Goal: Task Accomplishment & Management: Manage account settings

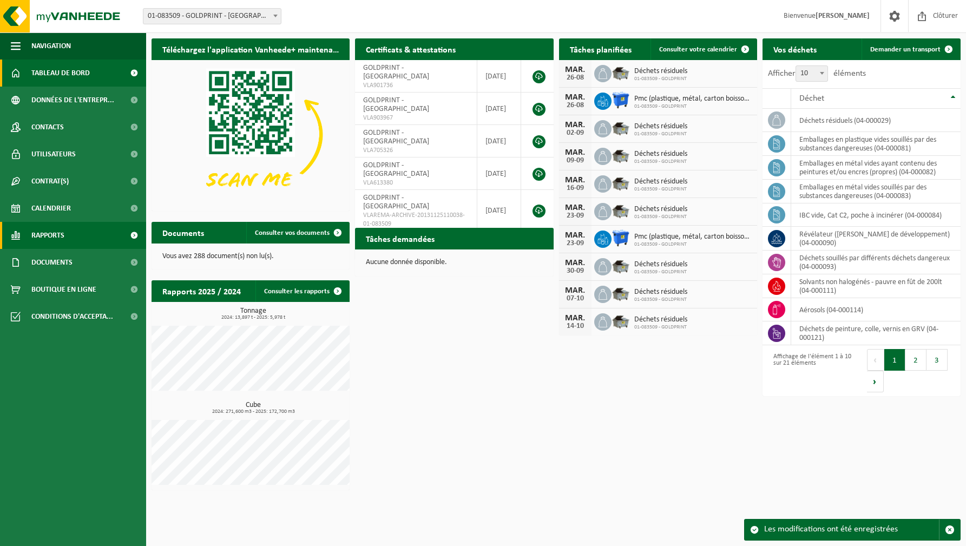
click at [63, 235] on span "Rapports" at bounding box center [47, 235] width 33 height 27
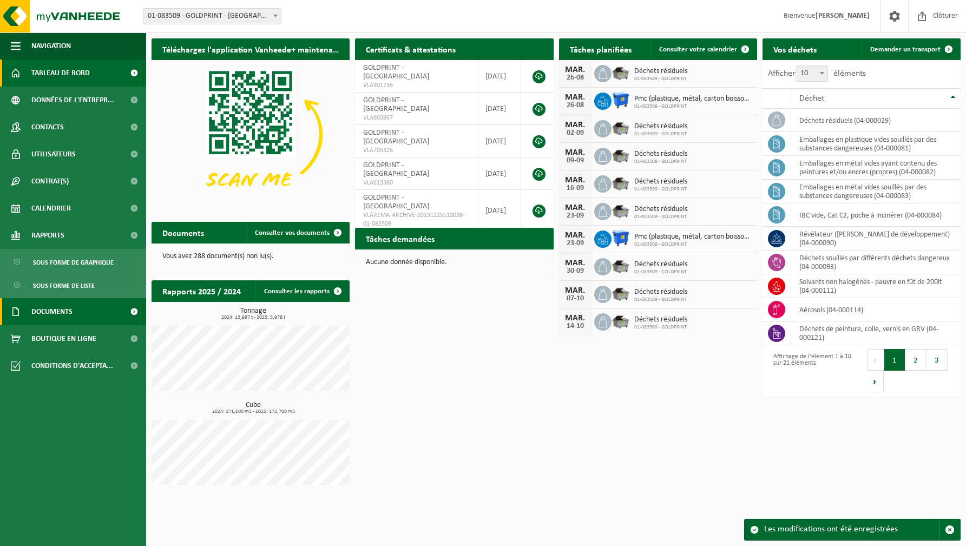
scroll to position [0, 1]
click at [75, 311] on link "Documents" at bounding box center [73, 311] width 146 height 27
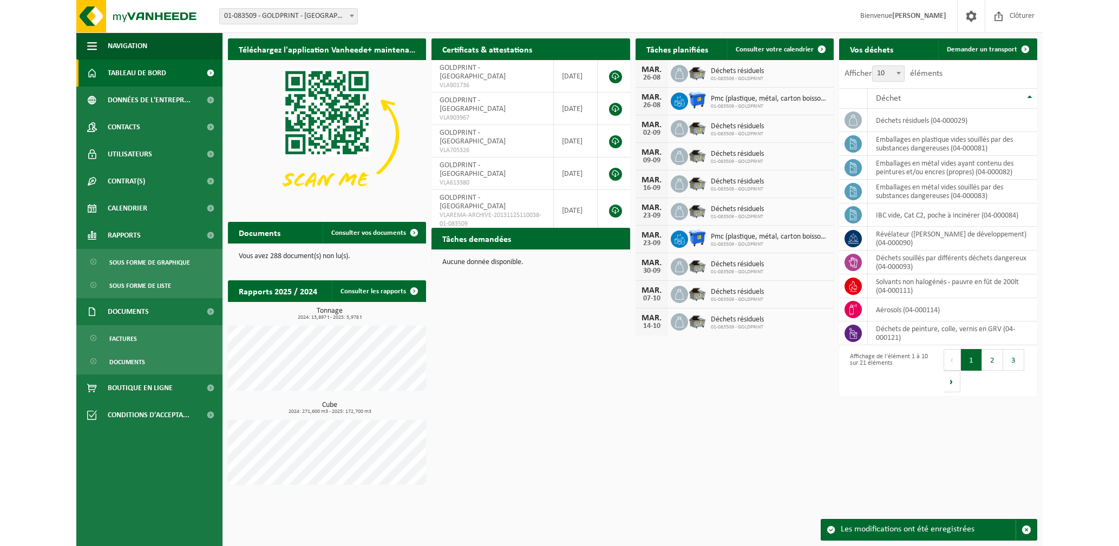
scroll to position [0, 0]
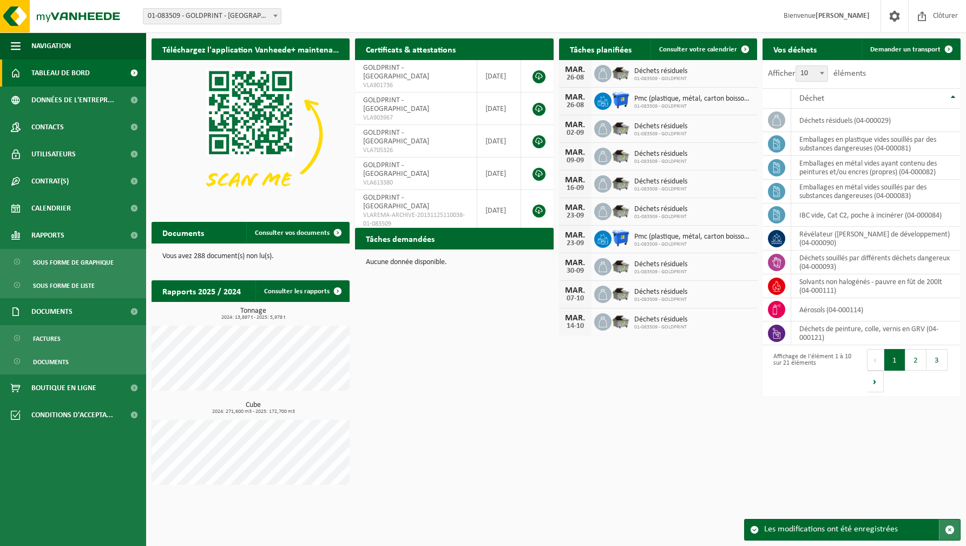
click at [952, 529] on span "button" at bounding box center [950, 530] width 10 height 10
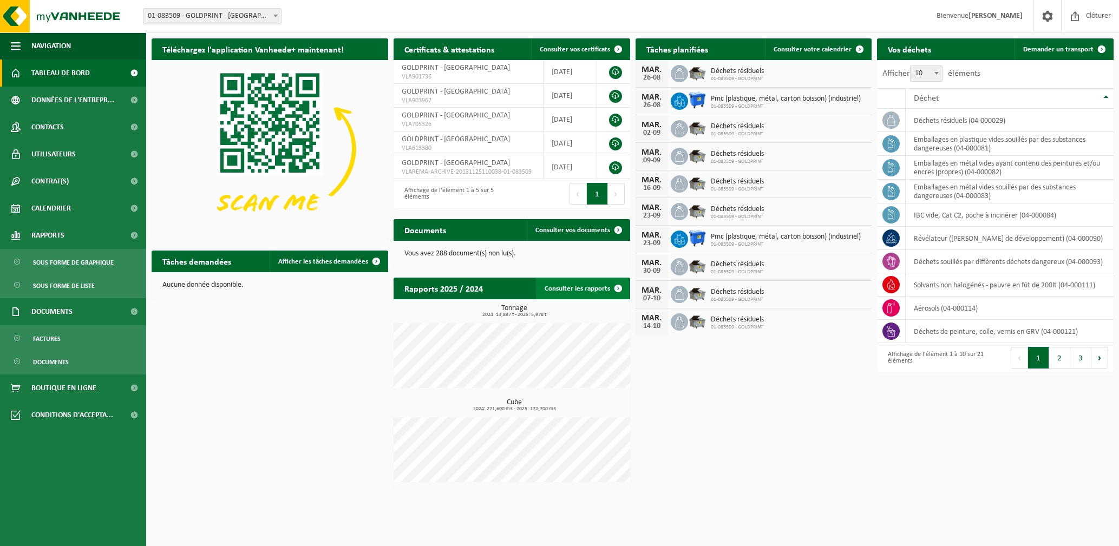
click at [561, 291] on link "Consulter les rapports" at bounding box center [582, 289] width 93 height 22
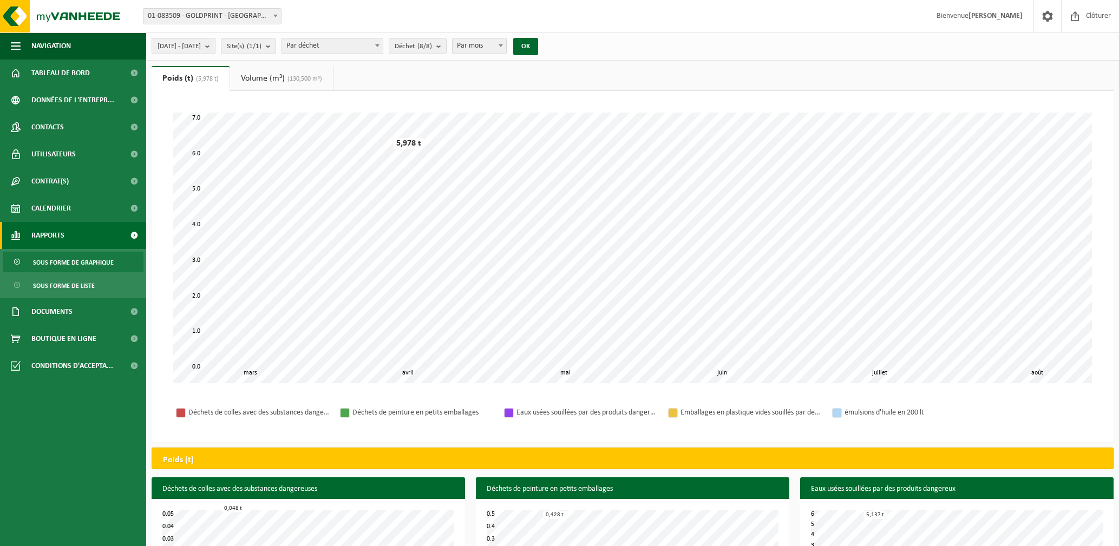
click at [55, 231] on span "Rapports" at bounding box center [47, 235] width 33 height 27
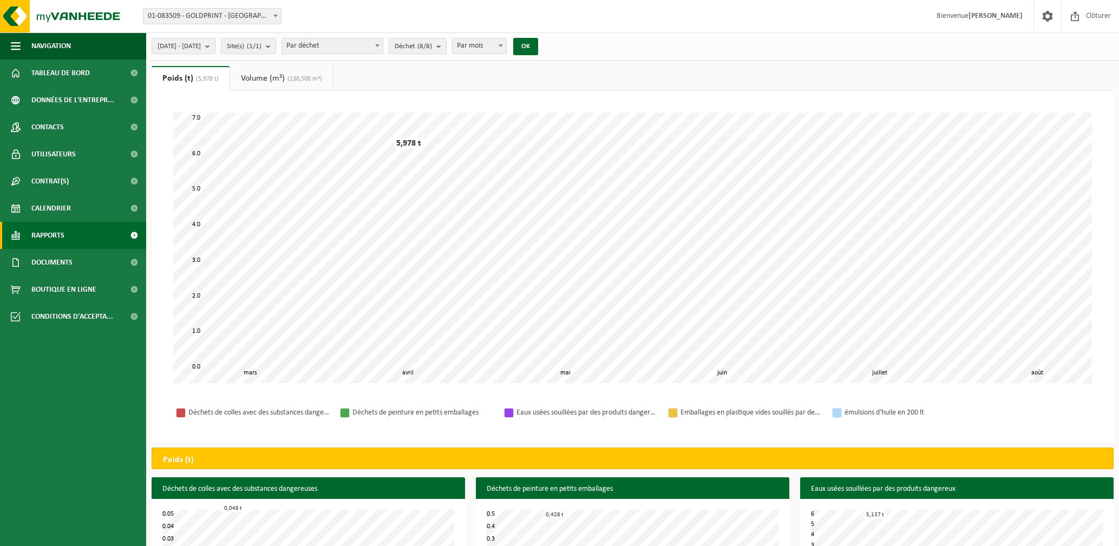
click at [62, 233] on span "Rapports" at bounding box center [47, 235] width 33 height 27
click at [75, 284] on span "Sous forme de liste" at bounding box center [64, 286] width 62 height 21
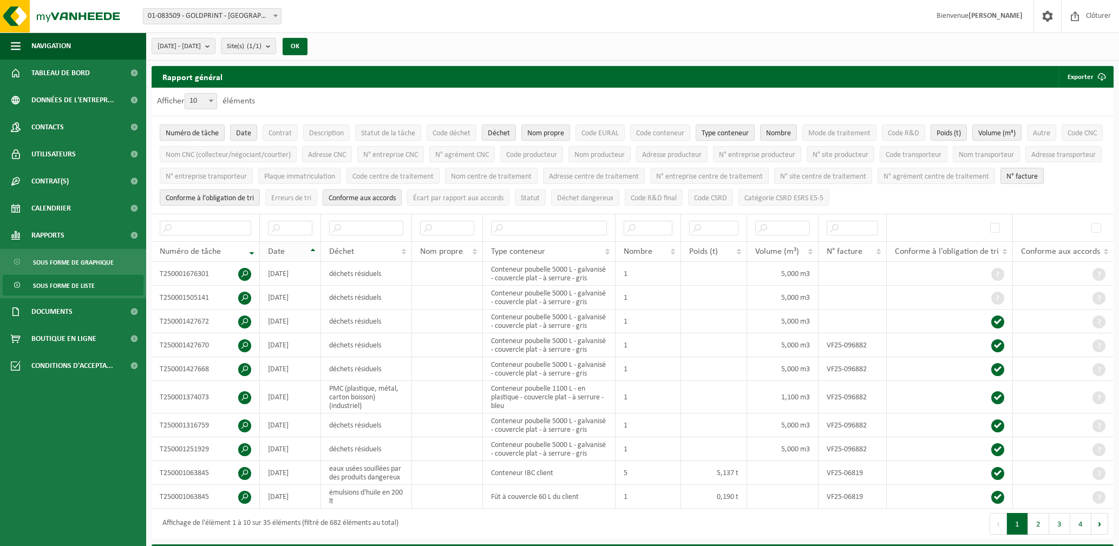
click at [313, 245] on th "Date" at bounding box center [290, 251] width 61 height 21
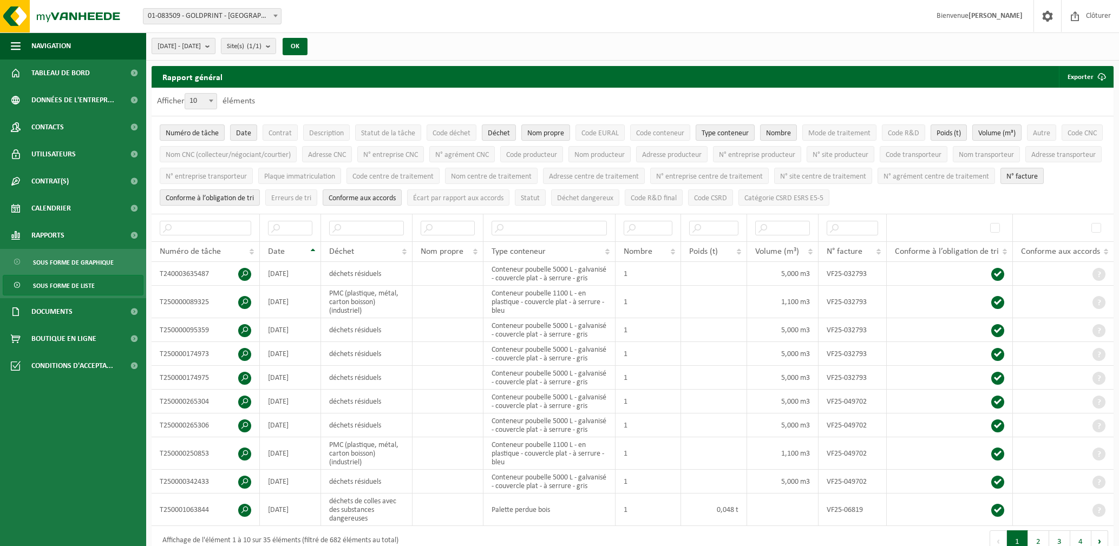
click at [215, 45] on b "submit" at bounding box center [210, 45] width 10 height 15
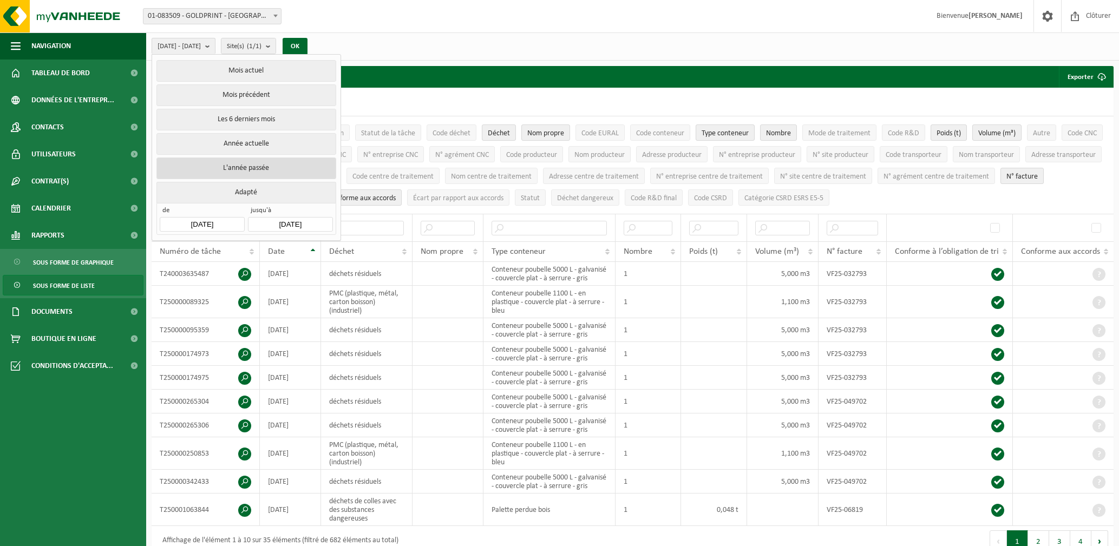
scroll to position [1, 1]
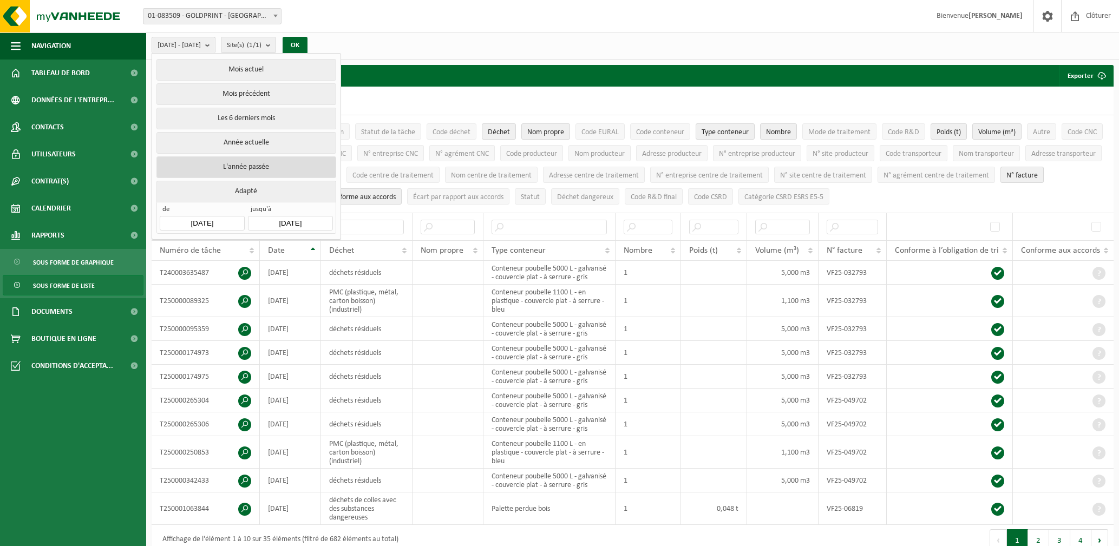
click at [262, 164] on button "L'année passée" at bounding box center [245, 167] width 179 height 22
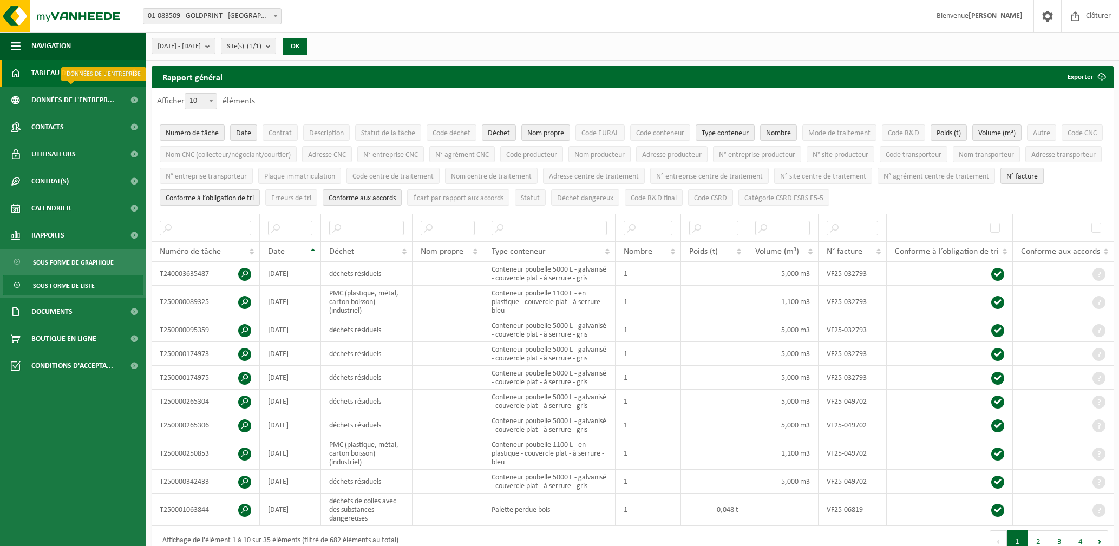
scroll to position [0, 0]
click at [83, 73] on span "Tableau de bord" at bounding box center [60, 73] width 58 height 27
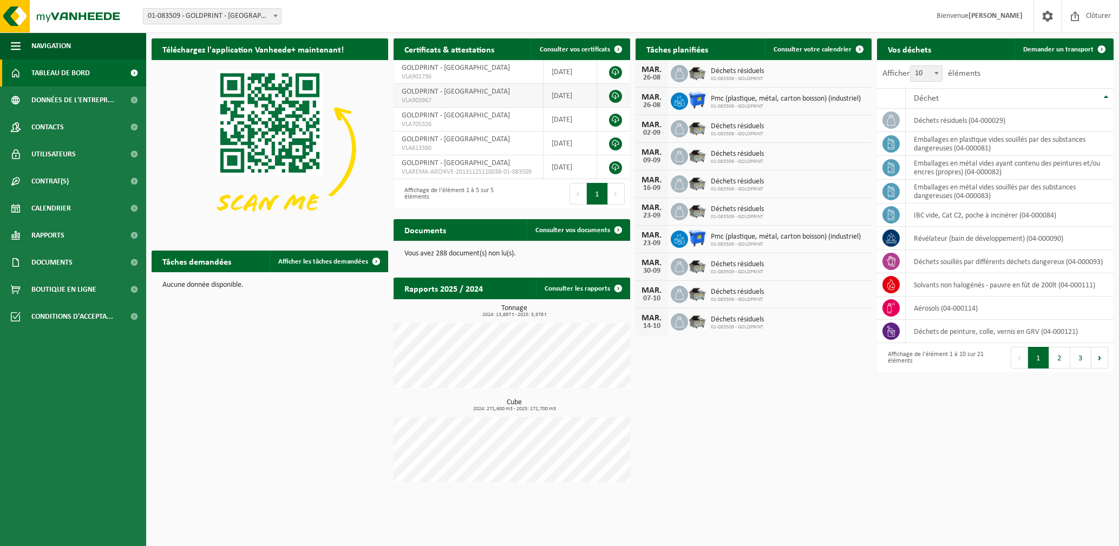
click at [613, 96] on link at bounding box center [615, 96] width 13 height 13
click at [55, 181] on span "Contrat(s)" at bounding box center [49, 181] width 37 height 27
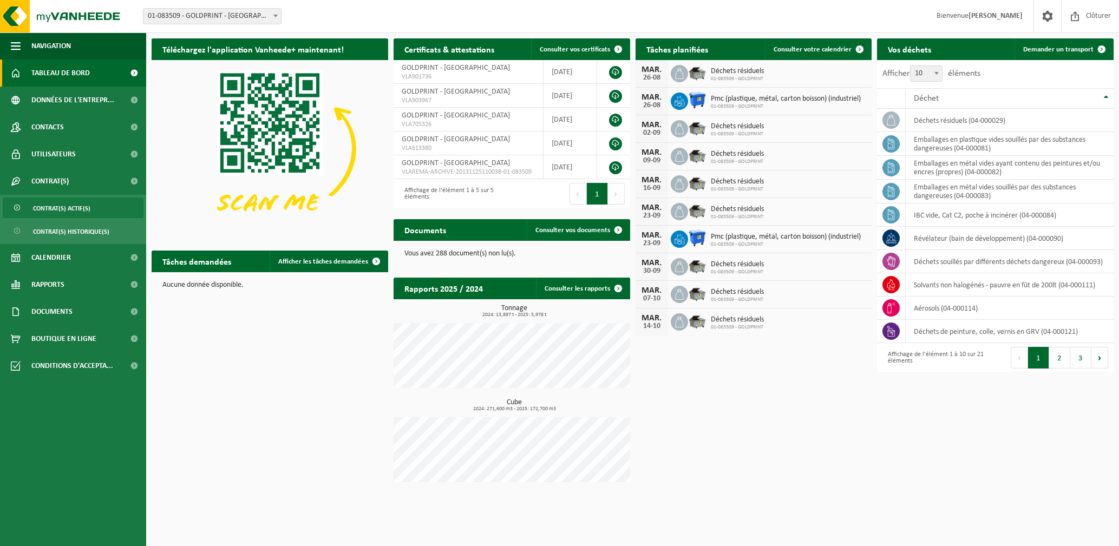
click at [82, 208] on span "Contrat(s) actif(s)" at bounding box center [61, 208] width 57 height 21
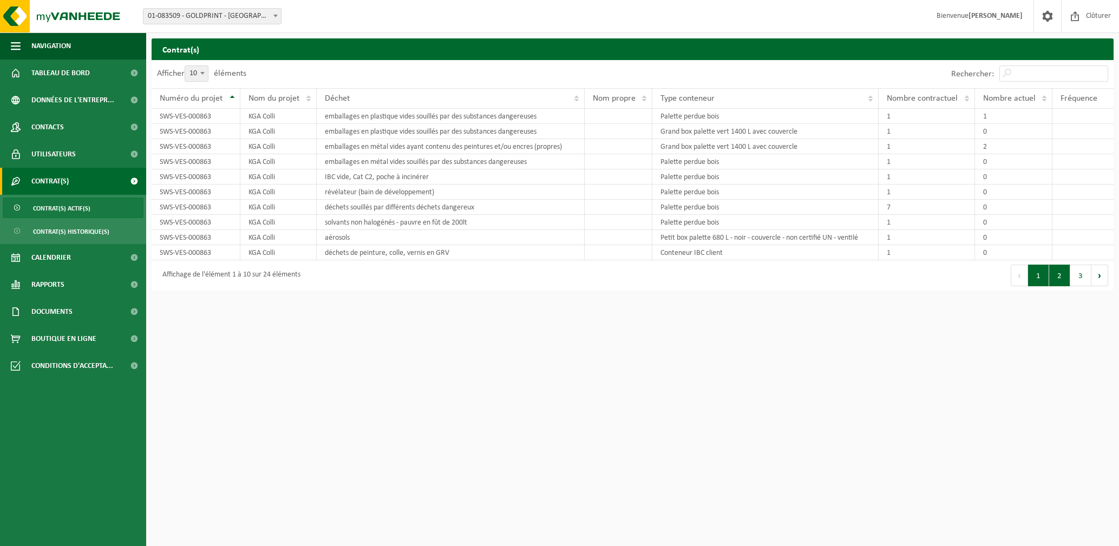
click at [1059, 276] on button "2" at bounding box center [1059, 276] width 21 height 22
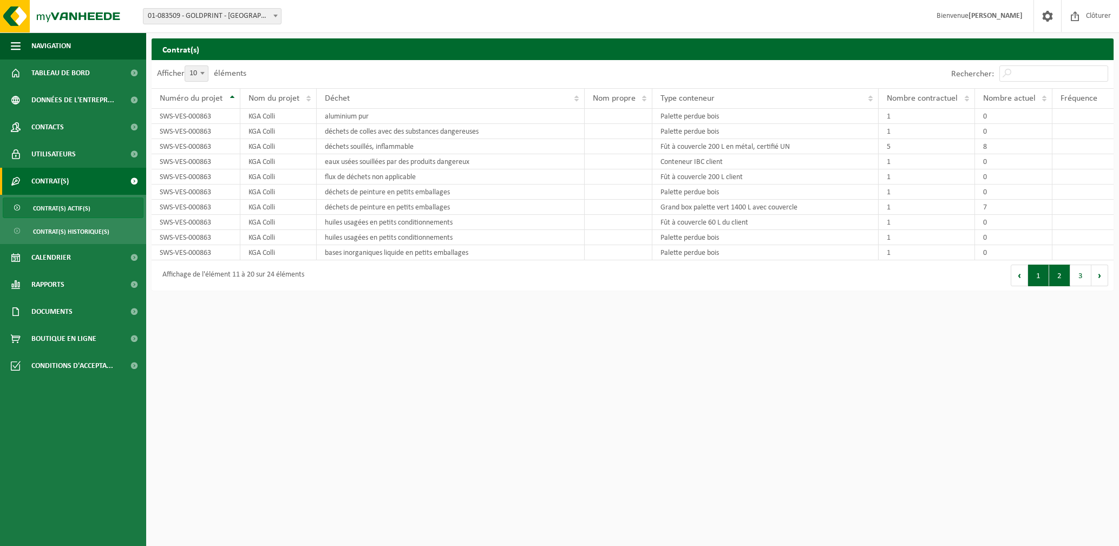
click at [1035, 277] on button "1" at bounding box center [1038, 276] width 21 height 22
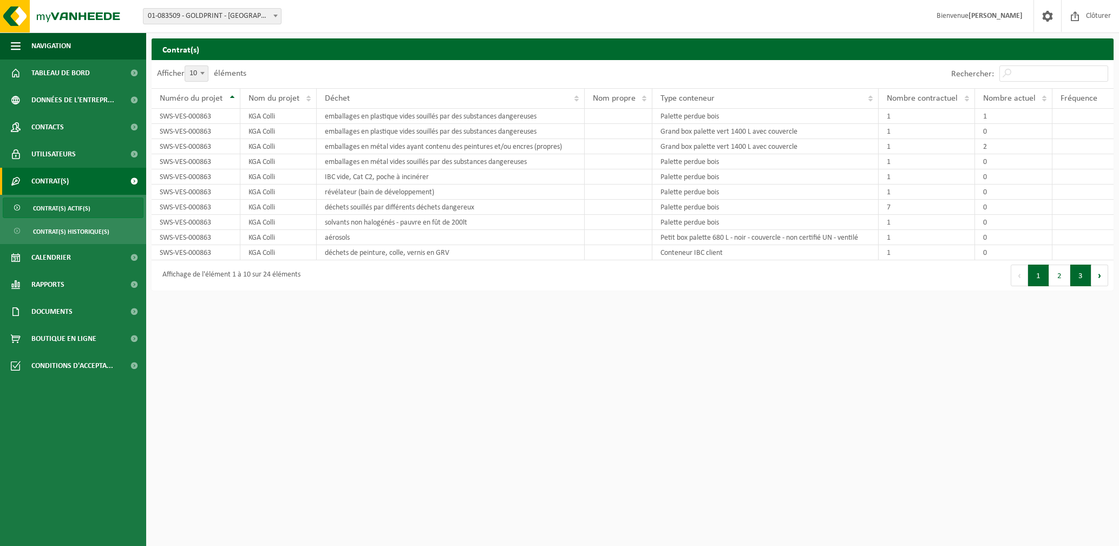
click at [1081, 276] on button "3" at bounding box center [1080, 276] width 21 height 22
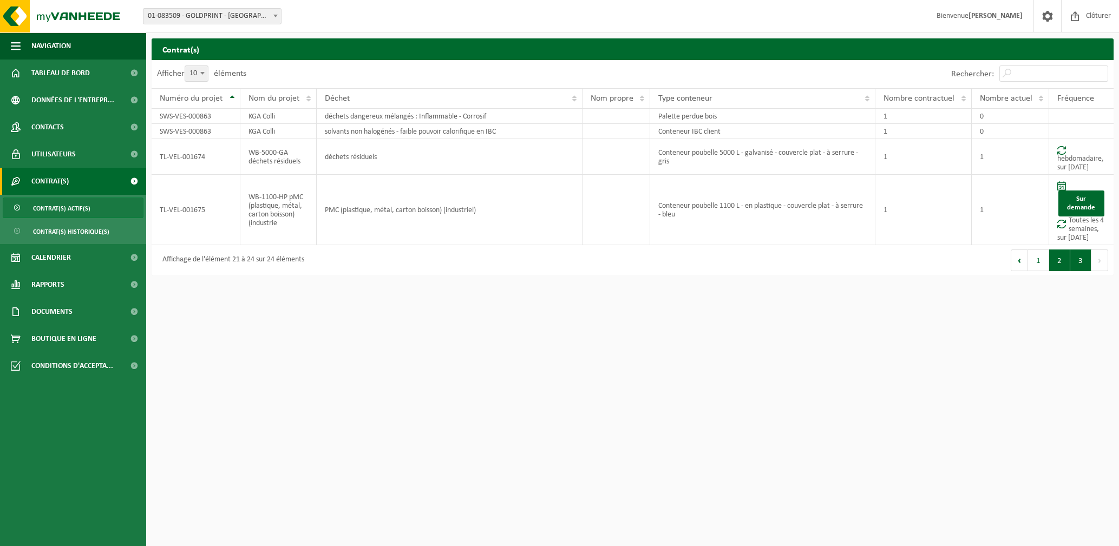
click at [1057, 269] on button "2" at bounding box center [1059, 261] width 21 height 22
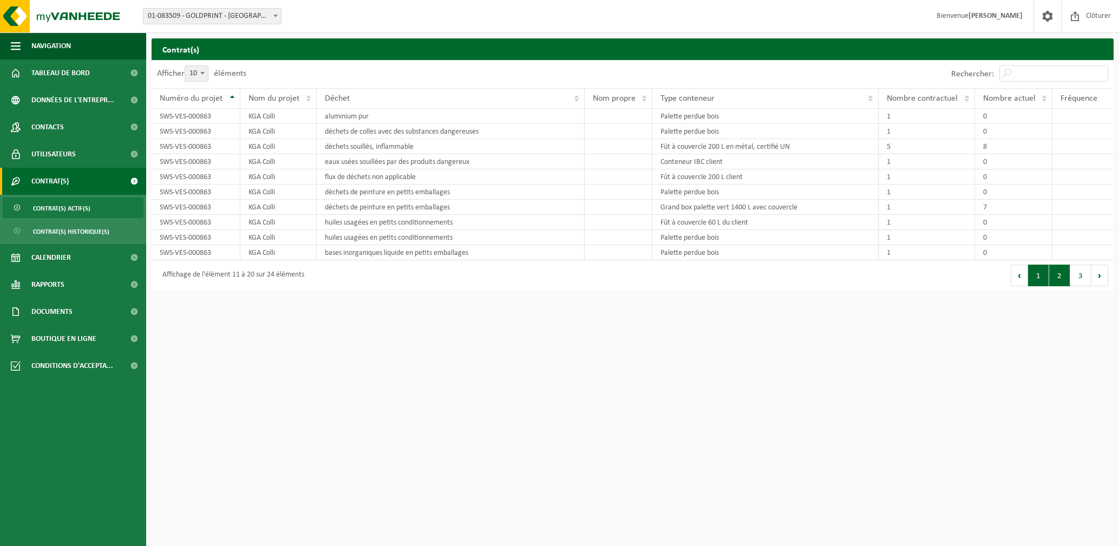
click at [1038, 275] on button "1" at bounding box center [1038, 276] width 21 height 22
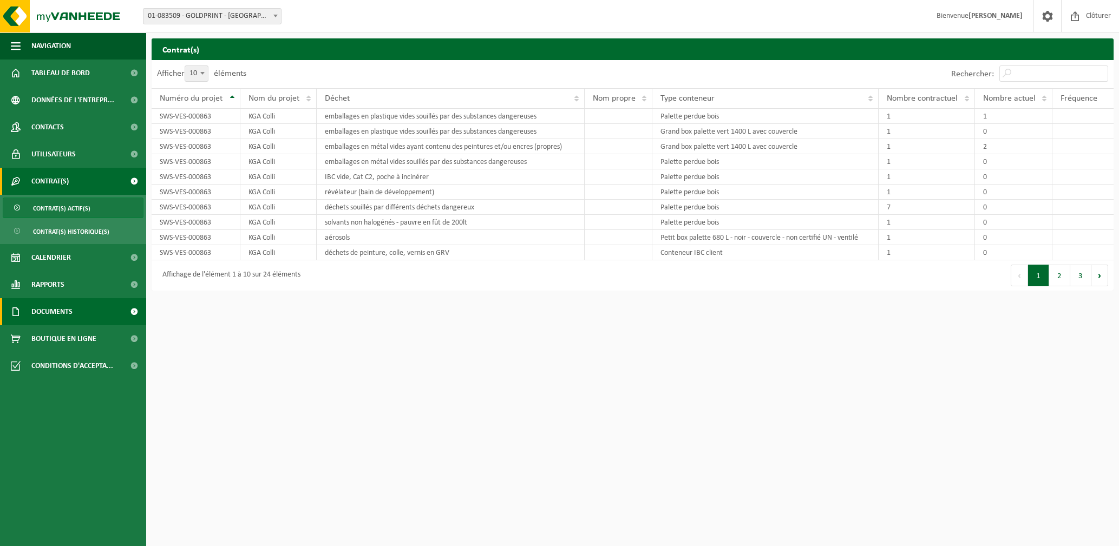
click at [63, 312] on span "Documents" at bounding box center [51, 311] width 41 height 27
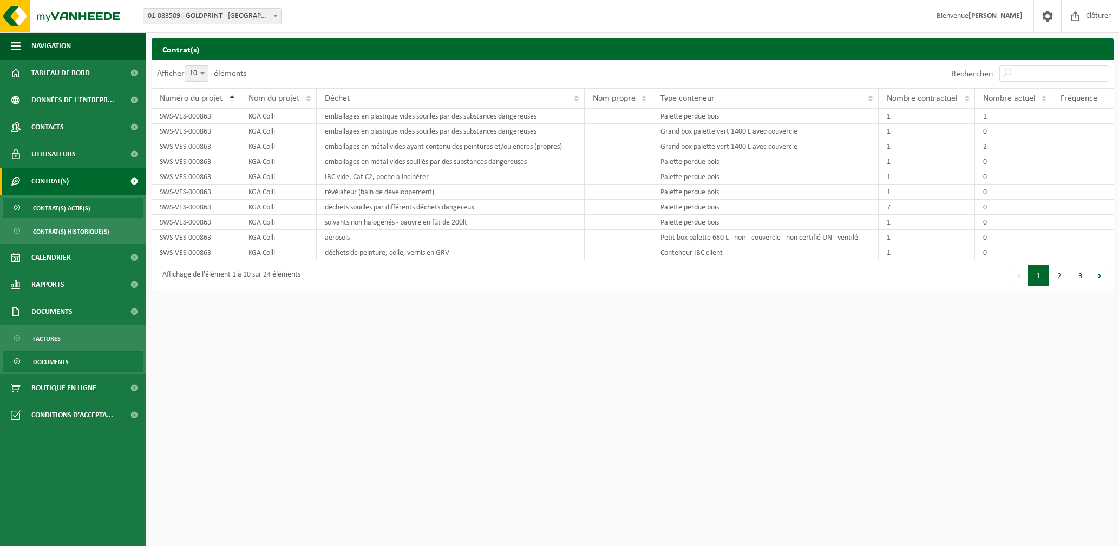
click at [55, 361] on span "Documents" at bounding box center [51, 362] width 36 height 21
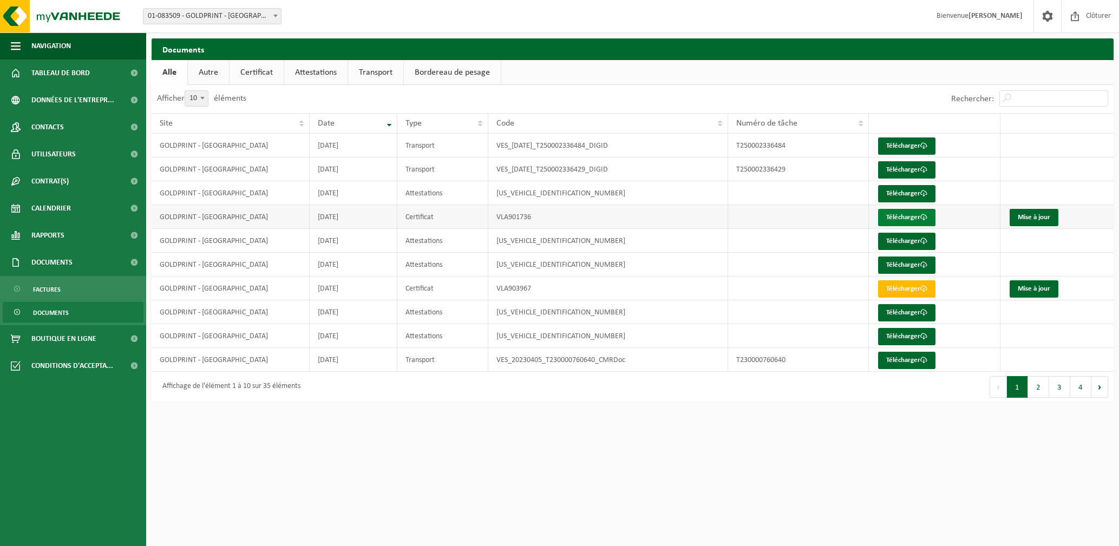
click at [904, 218] on link "Télécharger" at bounding box center [906, 217] width 57 height 17
click at [896, 245] on link "Télécharger" at bounding box center [906, 241] width 57 height 17
click at [901, 267] on link "Télécharger" at bounding box center [906, 265] width 57 height 17
click at [893, 192] on link "Télécharger" at bounding box center [906, 193] width 57 height 17
click at [99, 127] on link "Contacts" at bounding box center [73, 127] width 146 height 27
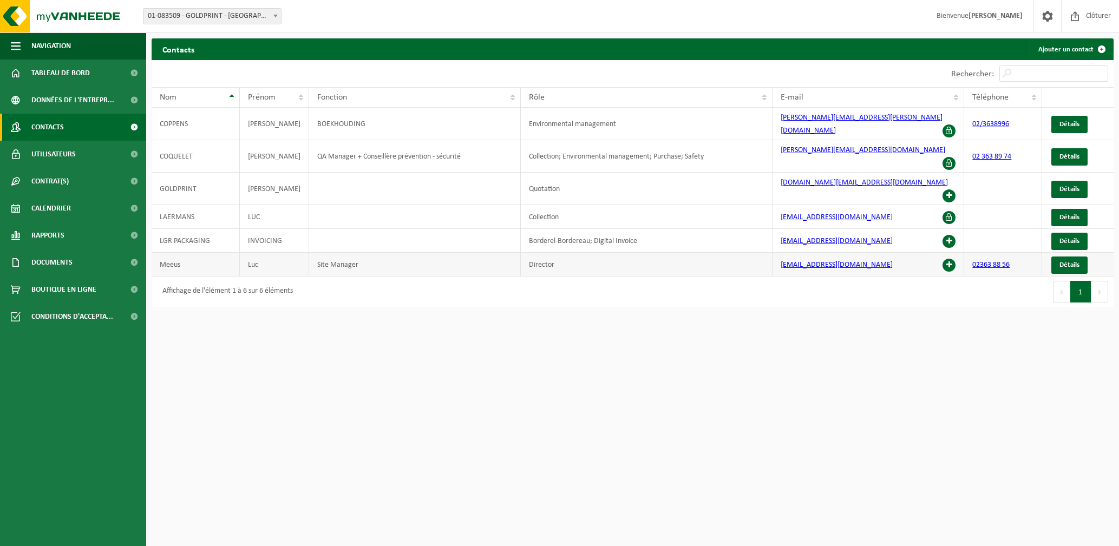
click at [205, 253] on td "Meeus" at bounding box center [196, 265] width 88 height 24
click at [1070, 262] on span "Détails" at bounding box center [1070, 265] width 20 height 7
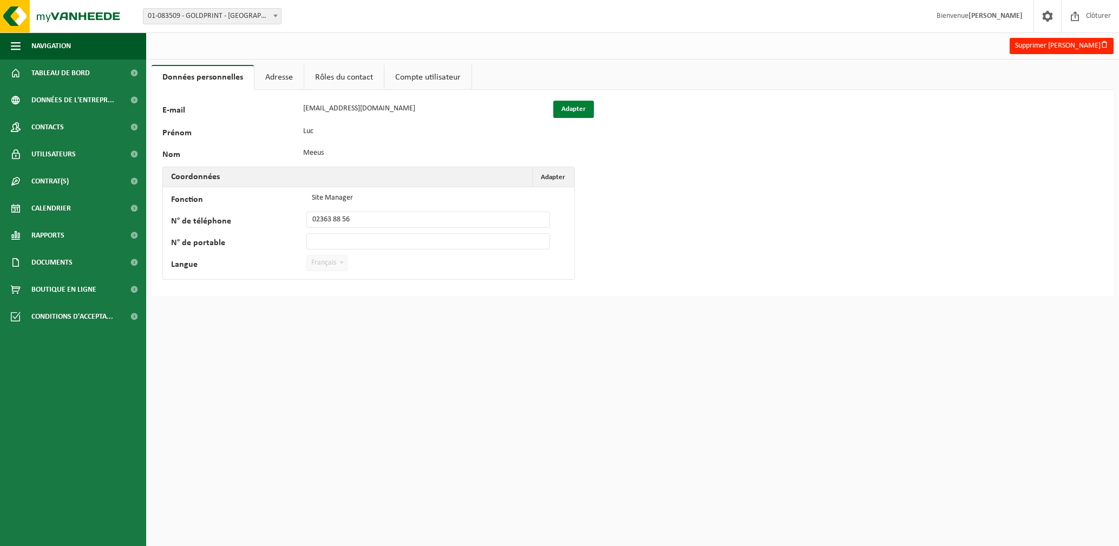
click at [578, 110] on button "Adapter" at bounding box center [573, 109] width 41 height 17
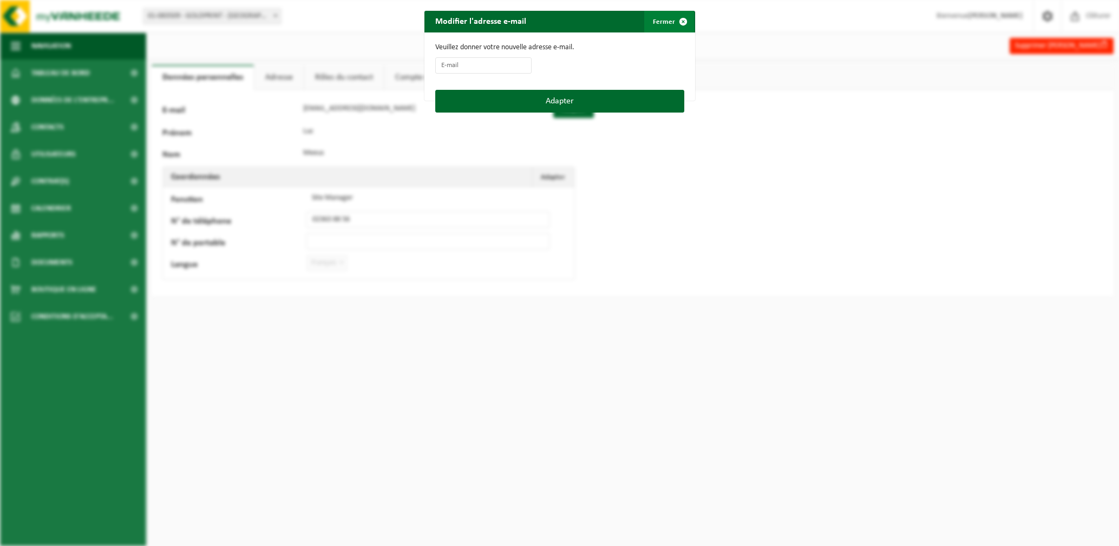
click at [684, 22] on span "button" at bounding box center [683, 22] width 22 height 22
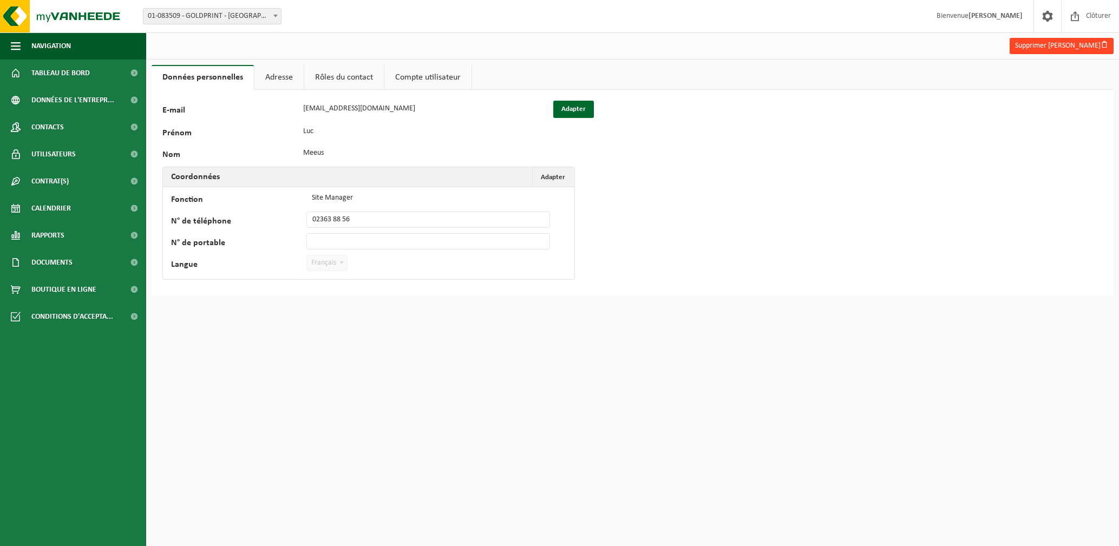
click at [1059, 44] on button "Supprimer Luc Meeus" at bounding box center [1062, 46] width 104 height 16
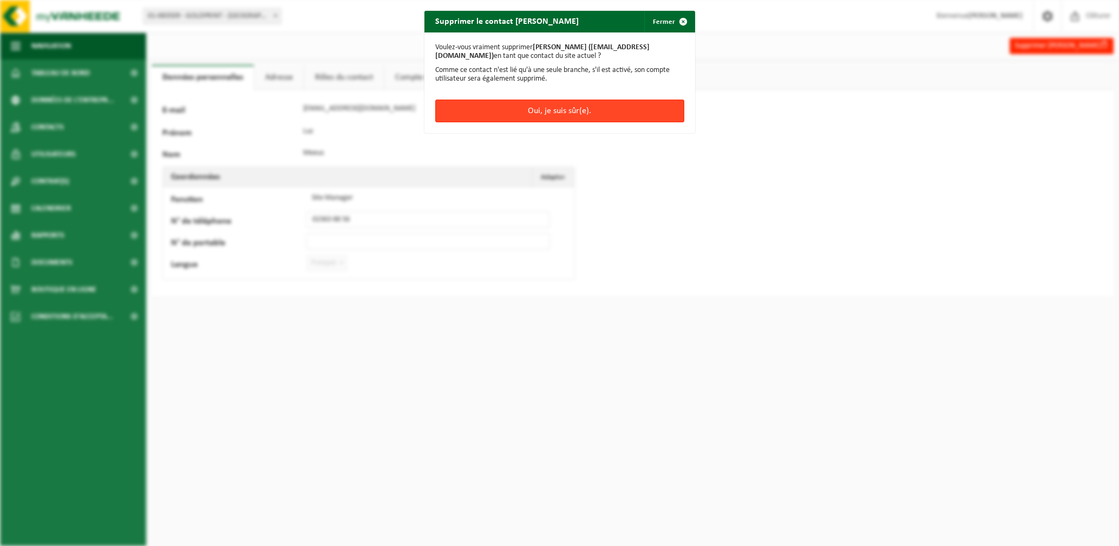
click at [552, 110] on button "Oui, je suis sûr(e)." at bounding box center [559, 111] width 249 height 23
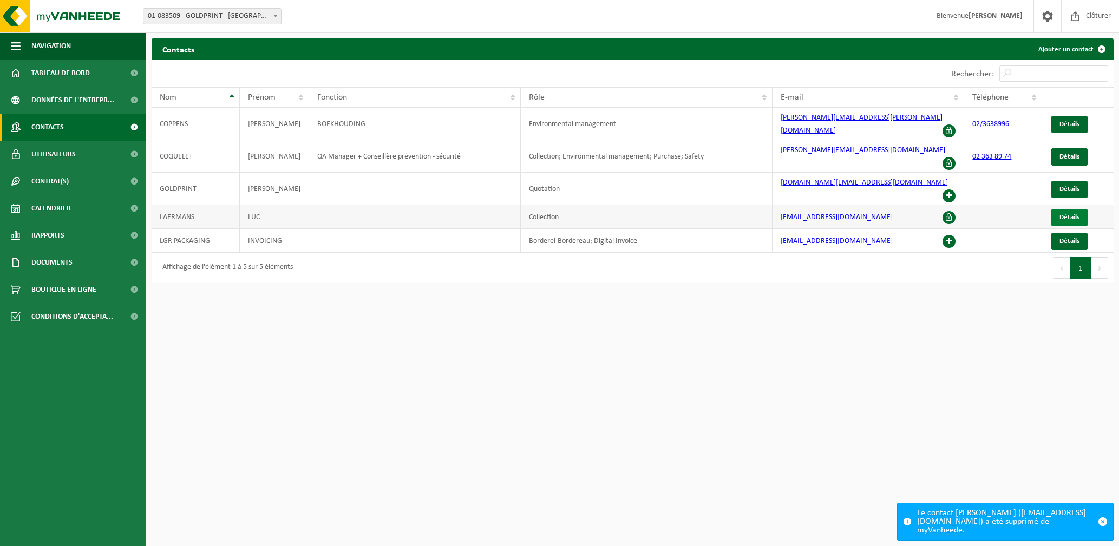
click at [1070, 214] on span "Détails" at bounding box center [1070, 217] width 20 height 7
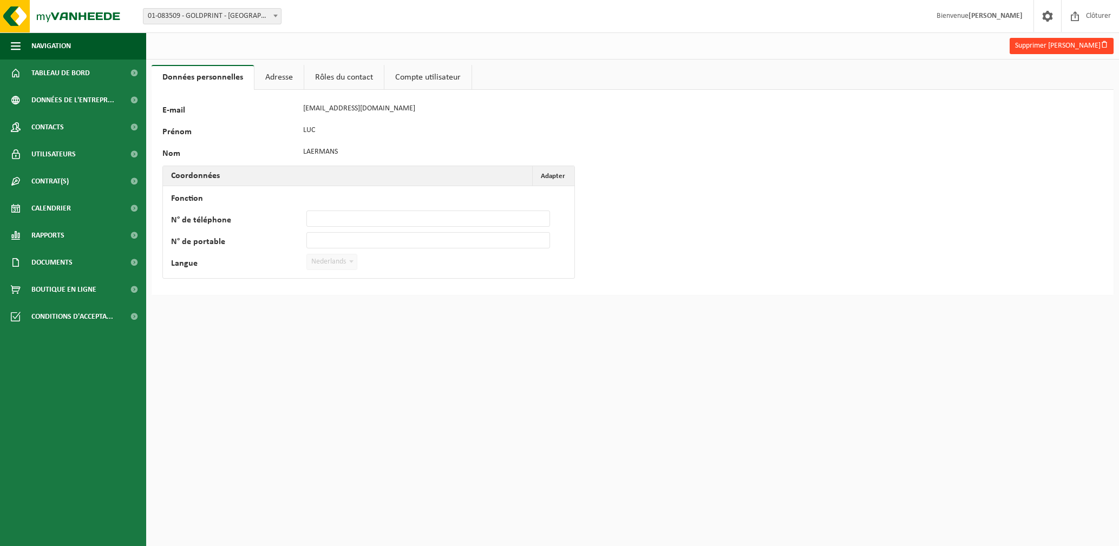
click at [1055, 43] on button "Supprimer [PERSON_NAME]" at bounding box center [1062, 46] width 104 height 16
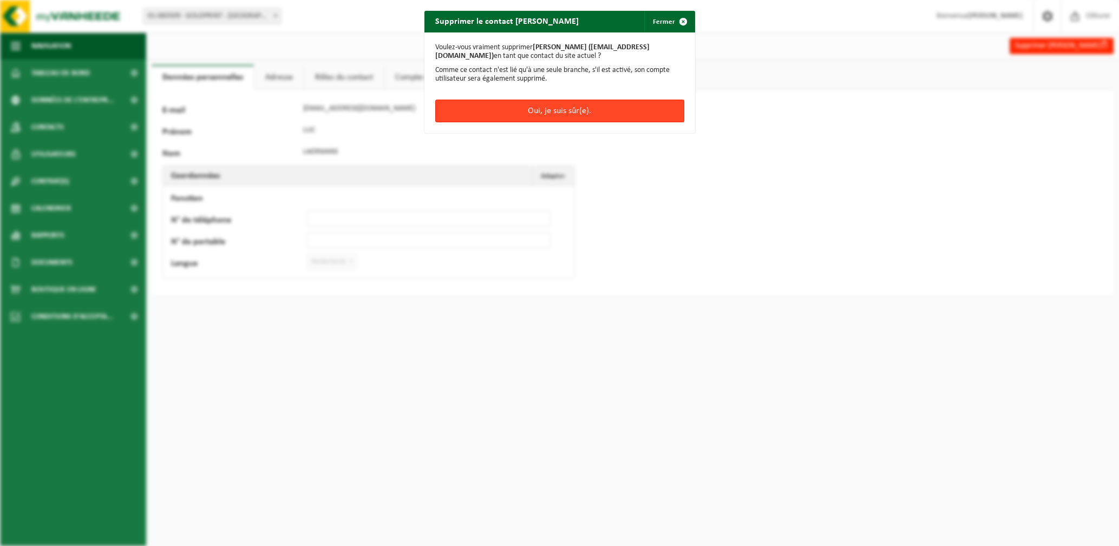
click at [527, 119] on button "Oui, je suis sûr(e)." at bounding box center [559, 111] width 249 height 23
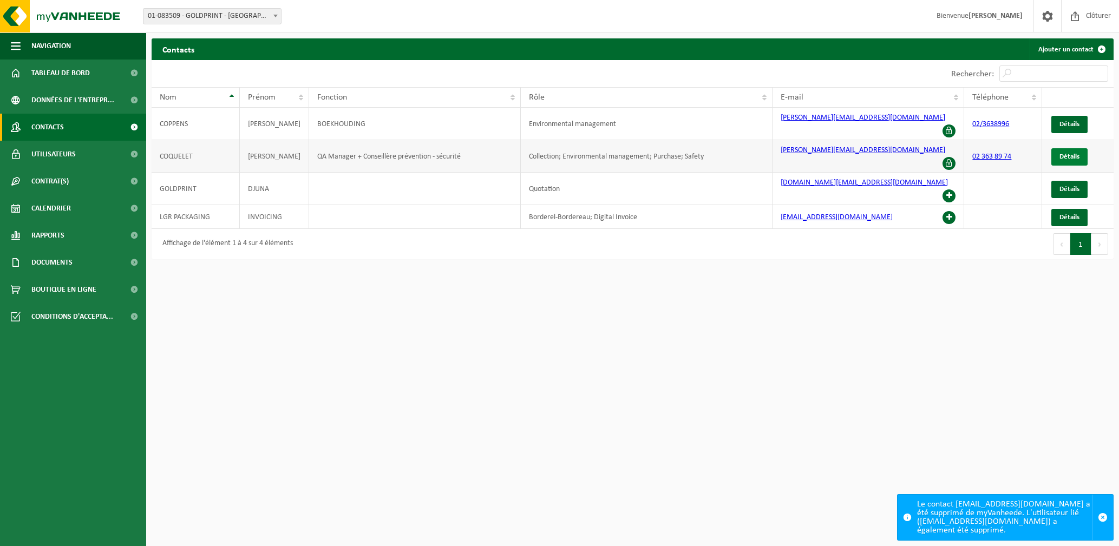
click at [1074, 153] on span "Détails" at bounding box center [1070, 156] width 20 height 7
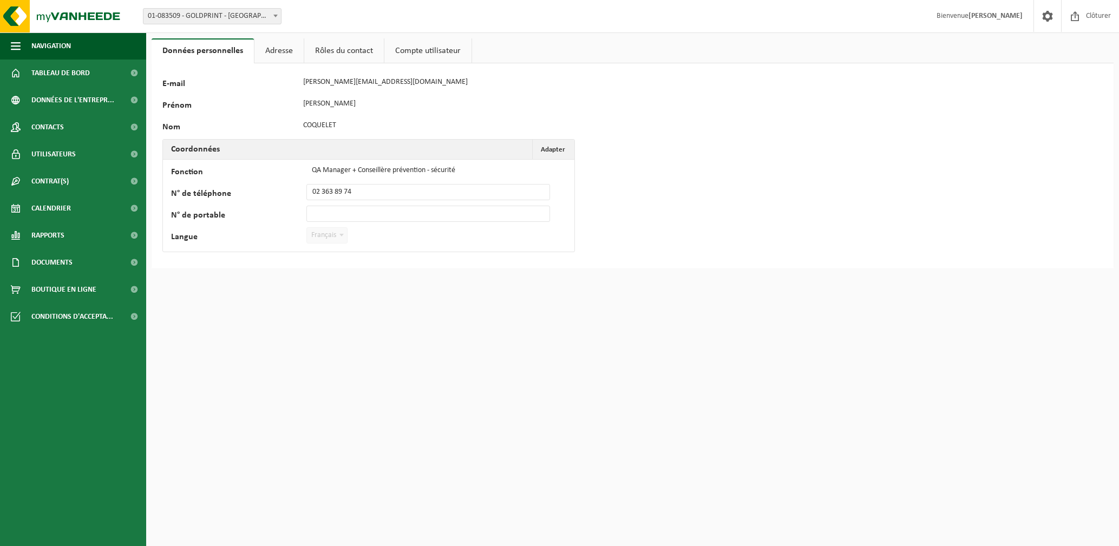
click at [336, 52] on link "Rôles du contact" at bounding box center [344, 50] width 80 height 25
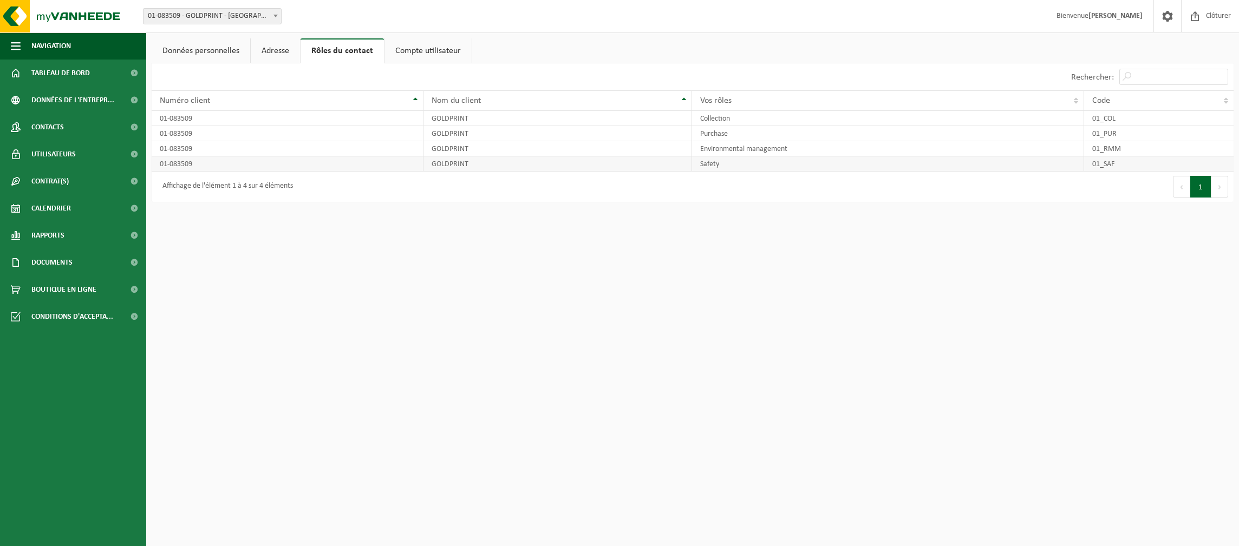
click at [1119, 167] on td "01_SAF" at bounding box center [1158, 163] width 149 height 15
click at [1119, 103] on th "Code" at bounding box center [1158, 100] width 149 height 21
click at [219, 51] on link "Données personnelles" at bounding box center [201, 50] width 99 height 25
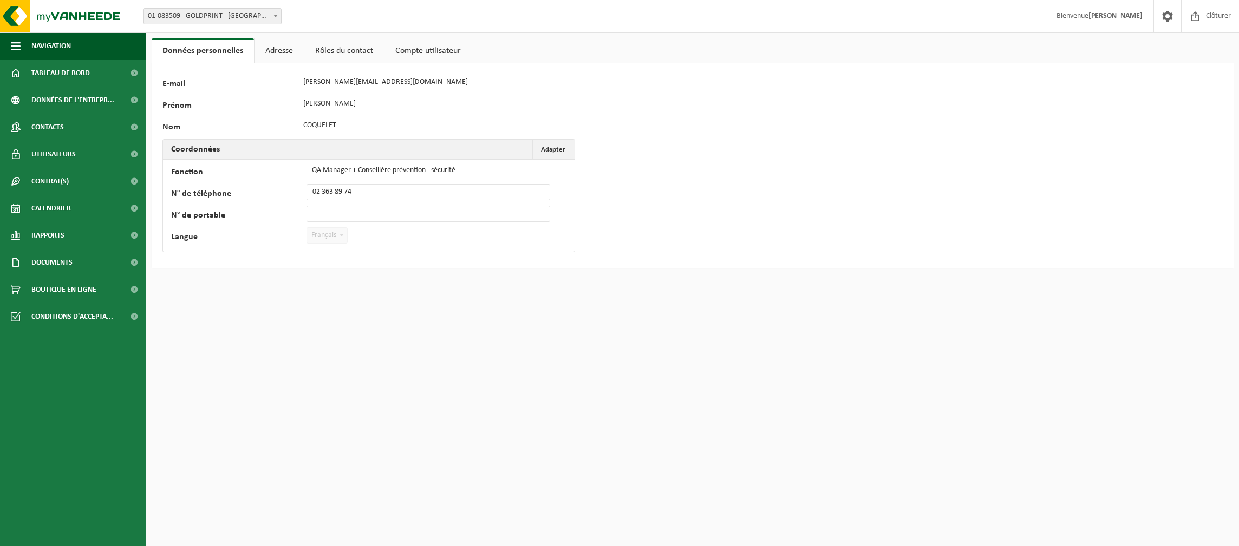
click at [283, 50] on link "Adresse" at bounding box center [278, 50] width 49 height 25
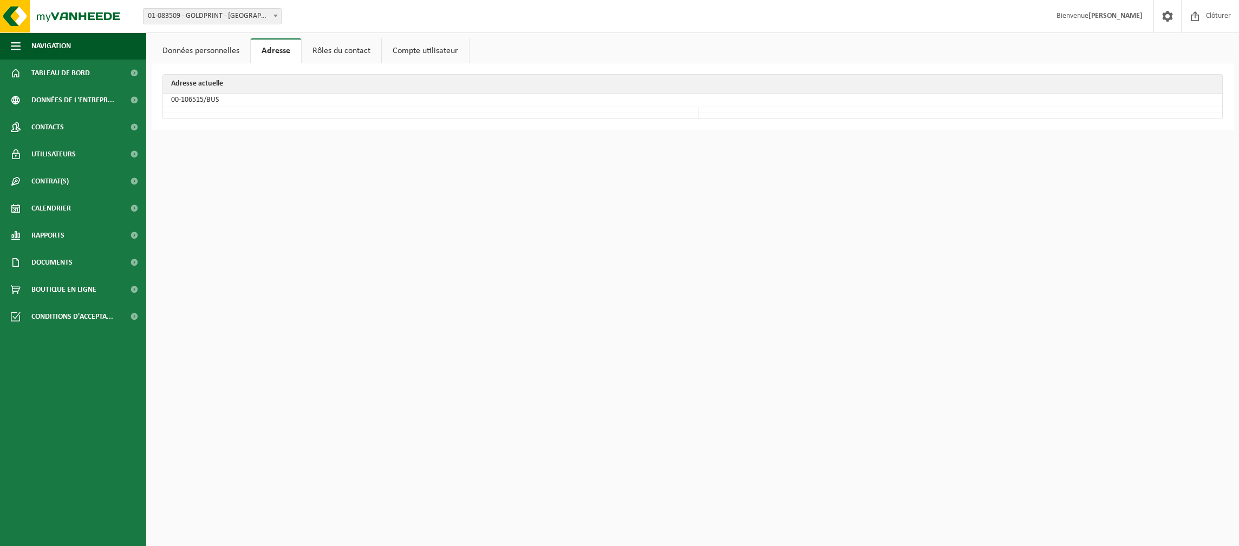
click at [345, 48] on link "Rôles du contact" at bounding box center [342, 50] width 80 height 25
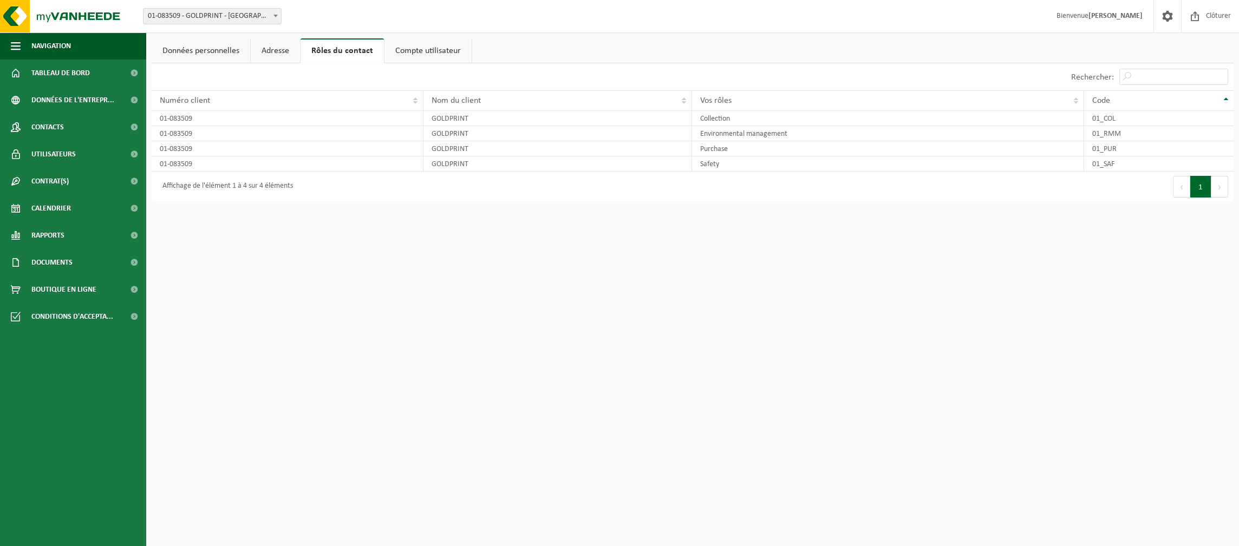
click at [437, 46] on link "Compte utilisateur" at bounding box center [427, 50] width 87 height 25
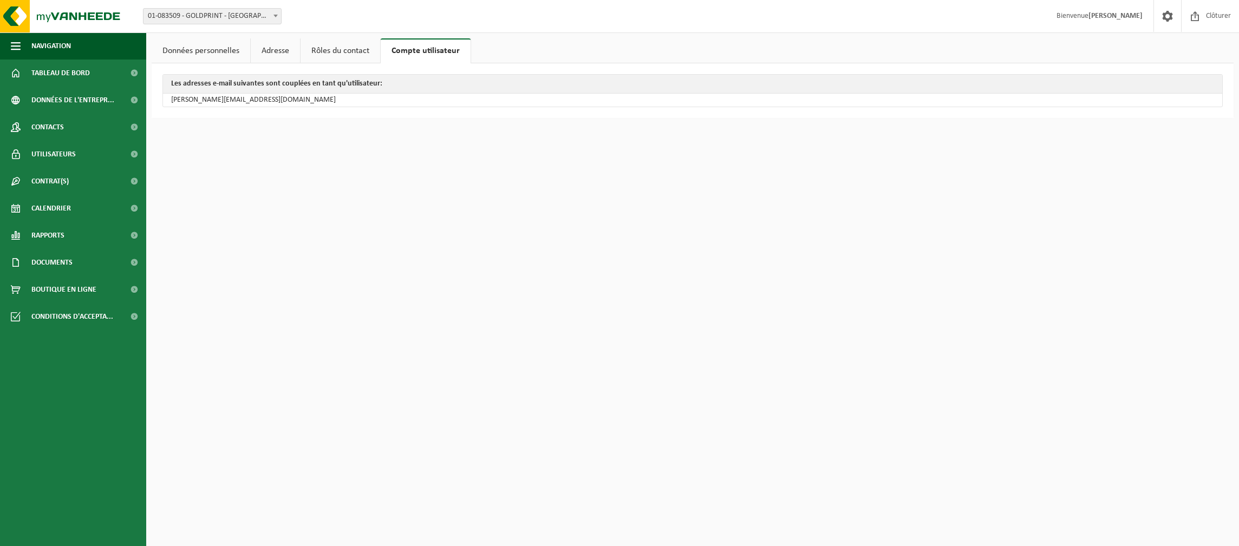
click at [204, 48] on link "Données personnelles" at bounding box center [201, 50] width 99 height 25
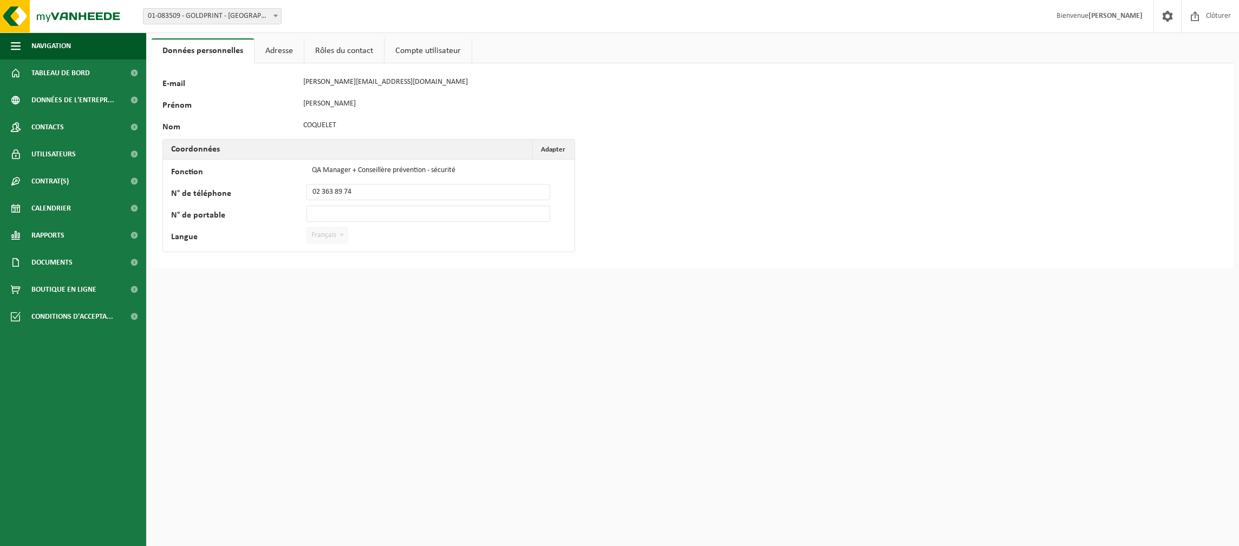
click at [331, 54] on link "Rôles du contact" at bounding box center [344, 50] width 80 height 25
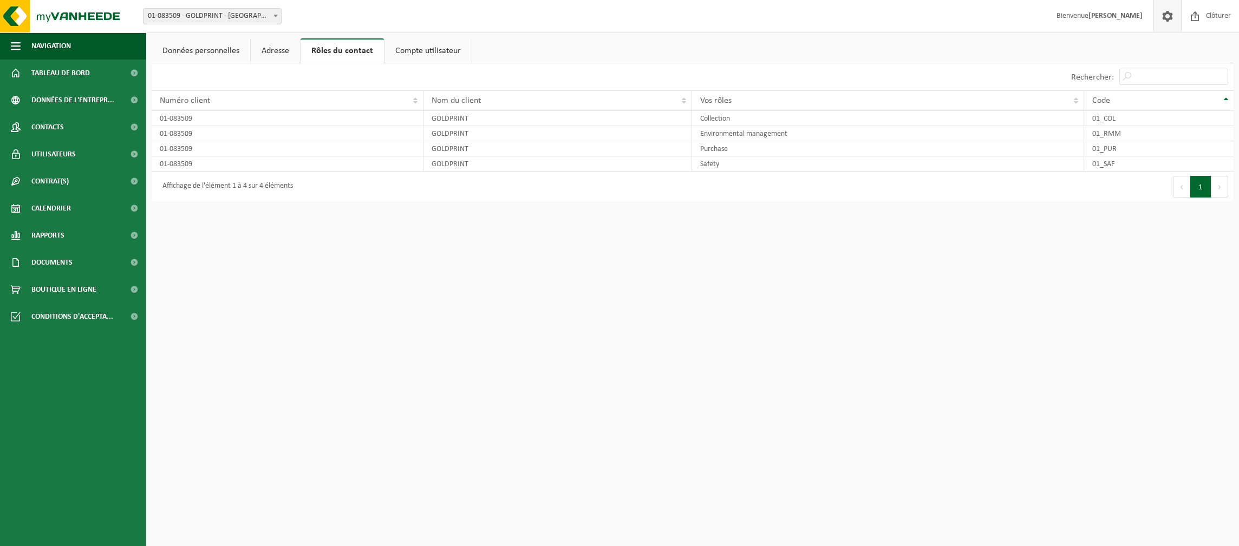
click at [1119, 18] on span at bounding box center [1167, 16] width 16 height 32
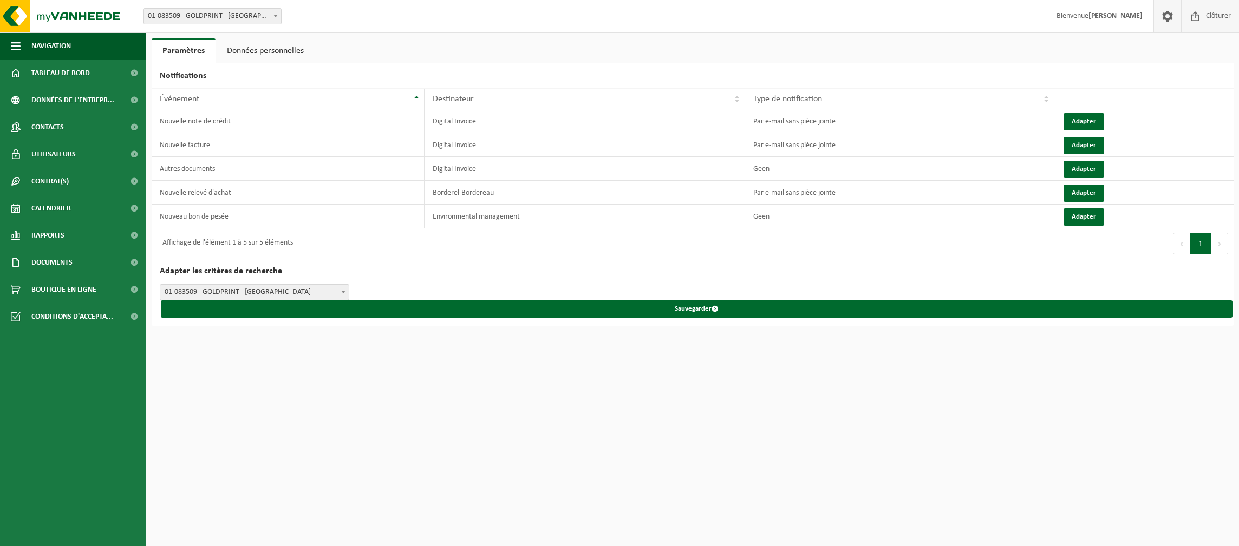
click at [1219, 18] on span "Clôturer" at bounding box center [1218, 16] width 30 height 32
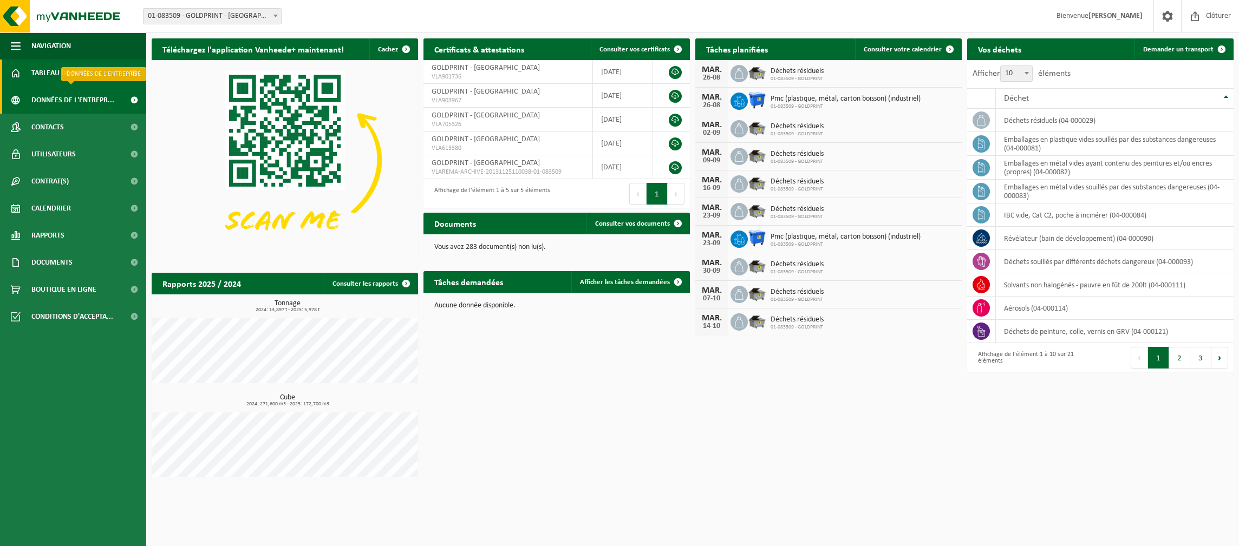
click at [83, 104] on span "Données de l'entrepr..." at bounding box center [72, 100] width 83 height 27
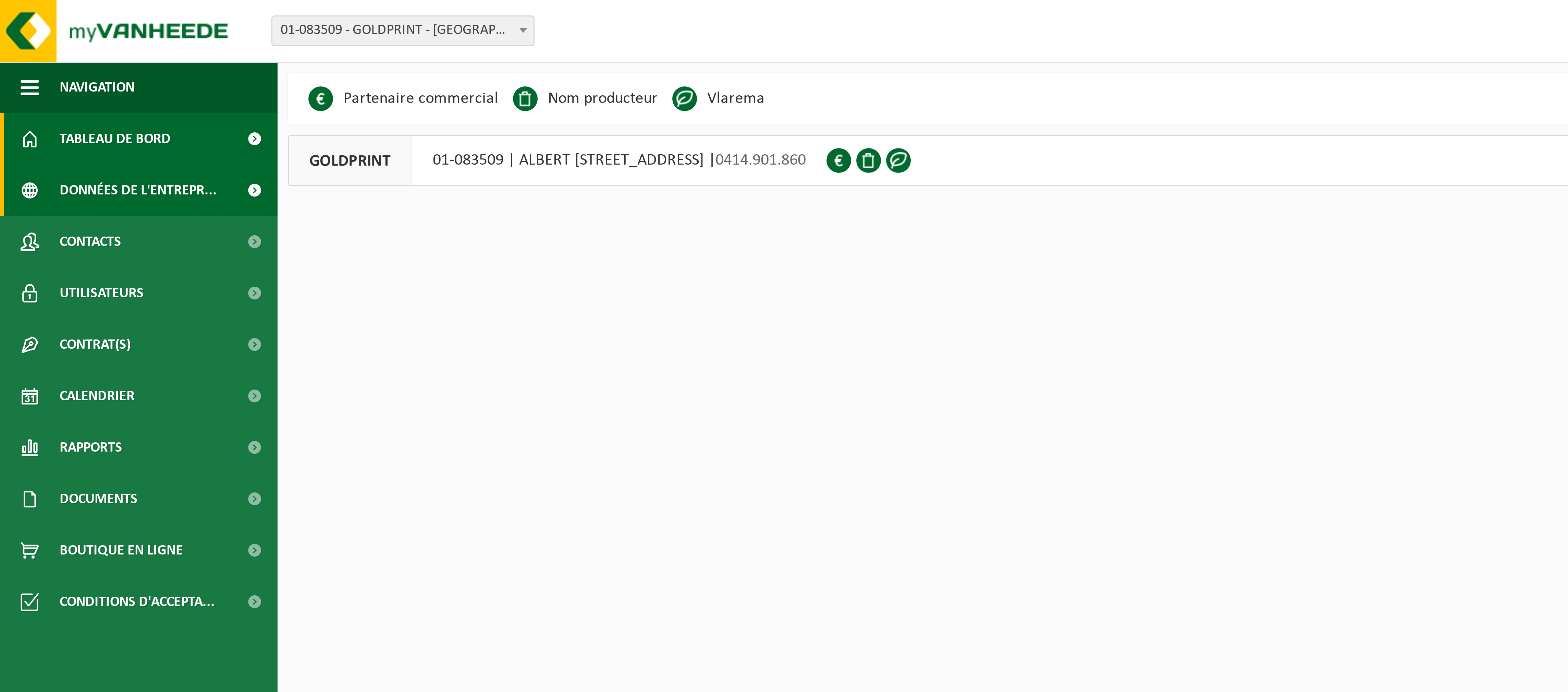
click at [53, 49] on span "Tableau de bord" at bounding box center [38, 46] width 37 height 17
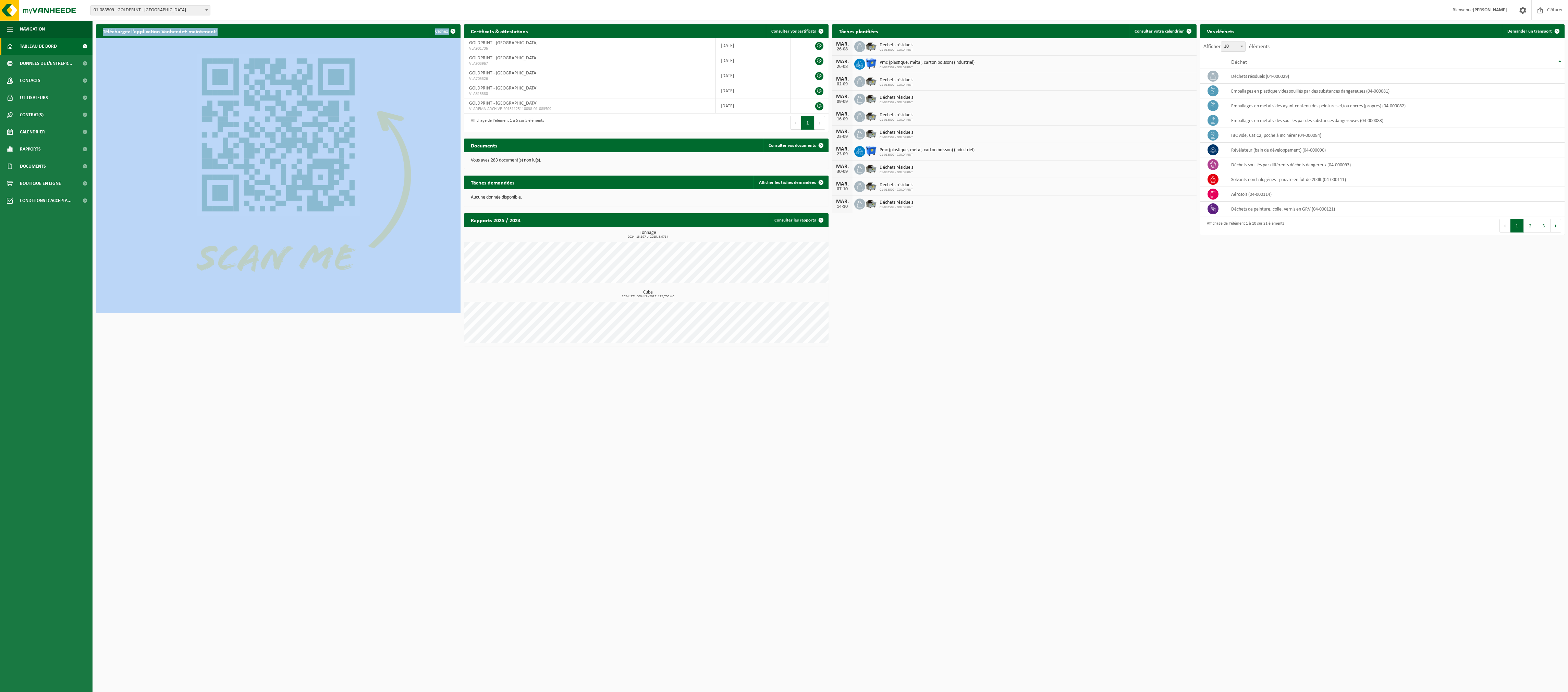
drag, startPoint x: 92, startPoint y: 332, endPoint x: 181, endPoint y: 342, distance: 89.6
click at [181, 342] on div "Navigation Clôturer Tableau de bord Données de l'entrepr... Contacts Utilisateu…" at bounding box center [784, 179] width 1568 height 358
click at [259, 440] on html "Site: 01-083509 - GOLDPRINT - [GEOGRAPHIC_DATA] 01-083509 - GOLDPRINT - HUIZING…" at bounding box center [784, 346] width 1568 height 692
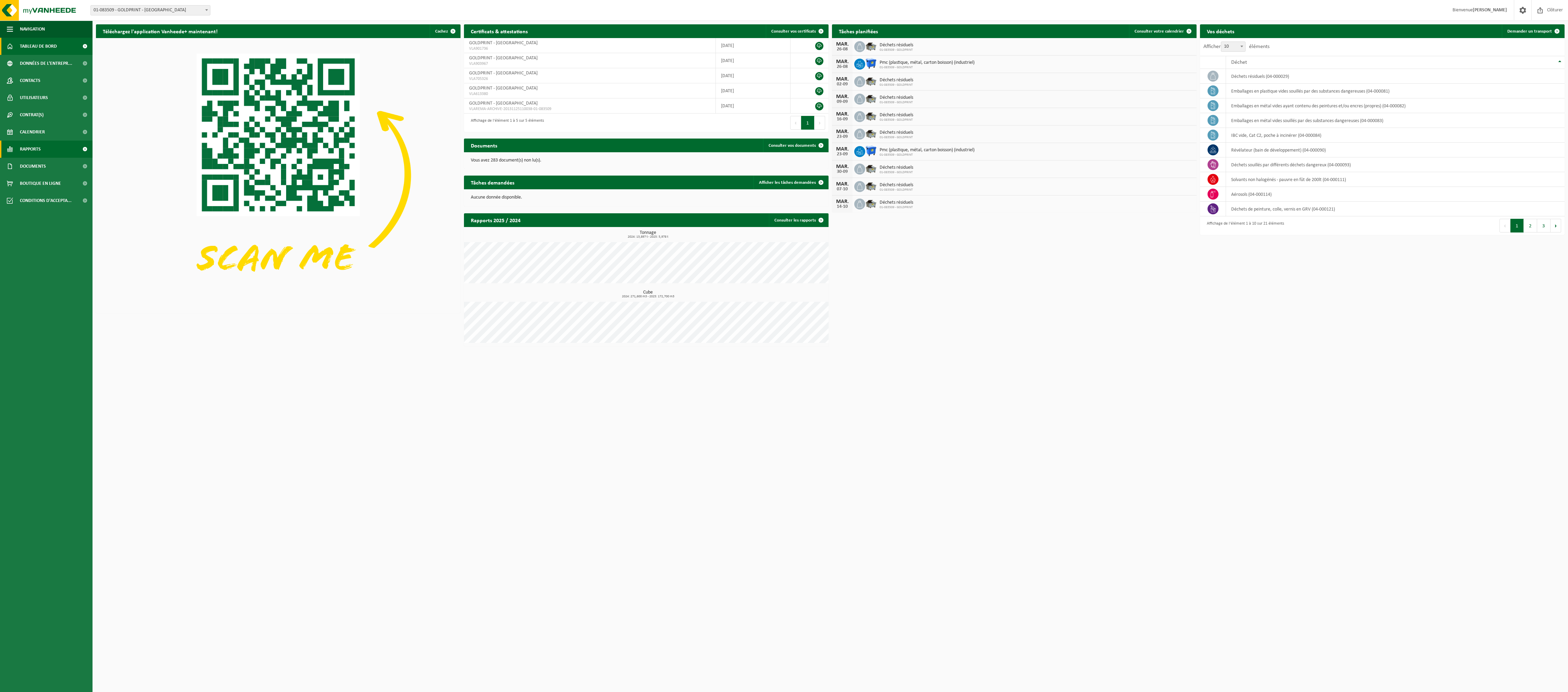
click at [40, 147] on span "Rapports" at bounding box center [30, 149] width 21 height 17
click at [54, 180] on span "Sous forme de liste" at bounding box center [40, 181] width 39 height 13
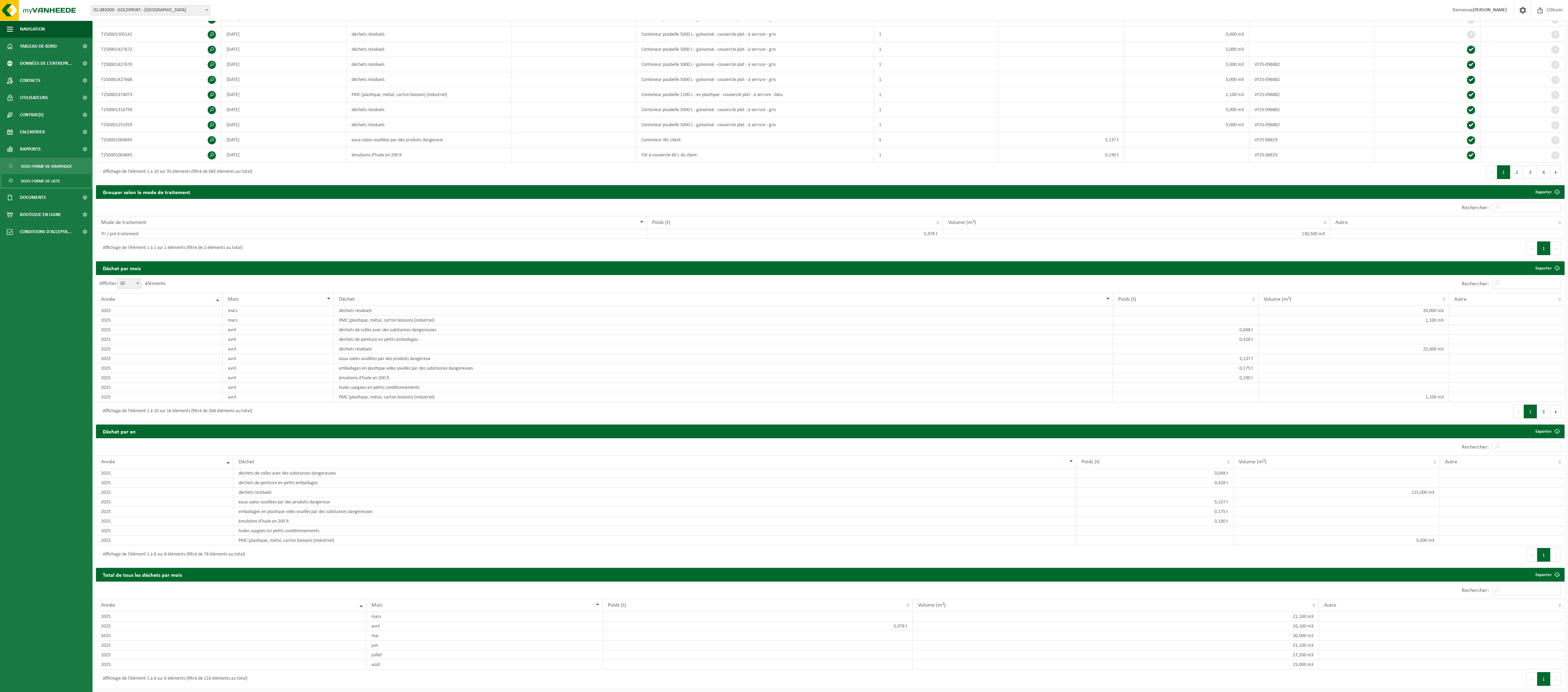
scroll to position [154, 0]
click at [231, 469] on th "Année" at bounding box center [165, 462] width 137 height 13
click at [232, 469] on th "Année" at bounding box center [165, 462] width 137 height 13
click at [55, 149] on link "Rapports" at bounding box center [46, 149] width 92 height 17
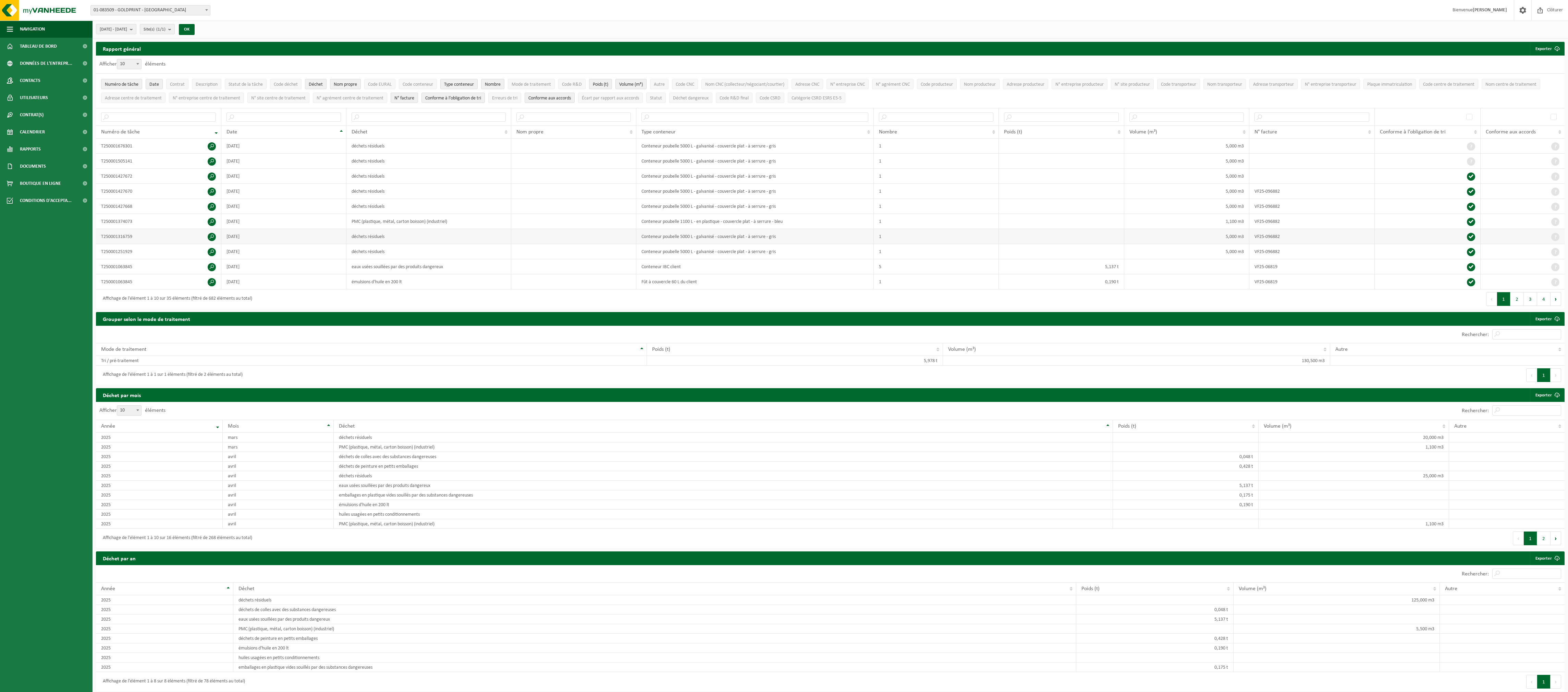
scroll to position [0, 0]
click at [45, 202] on span "Conditions d'accepta..." at bounding box center [46, 200] width 52 height 17
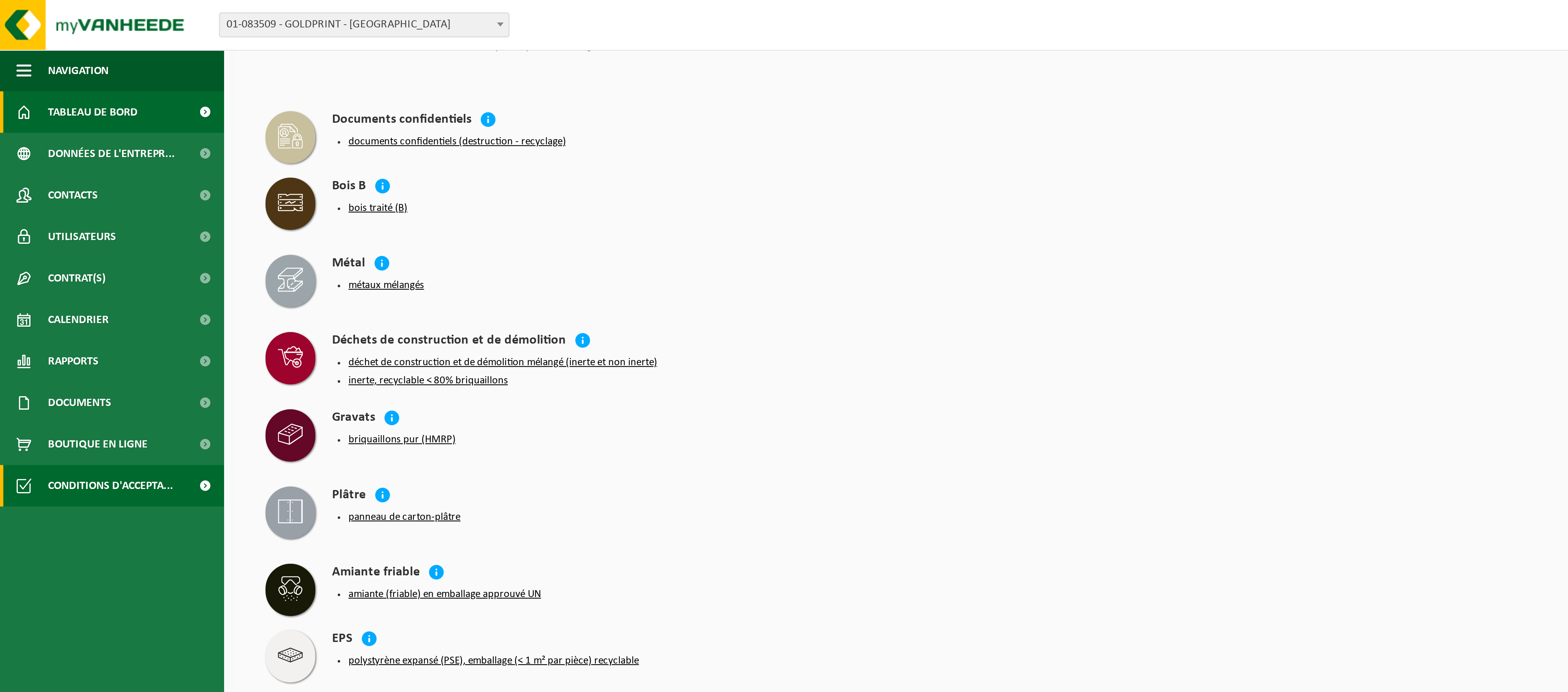
scroll to position [394, 0]
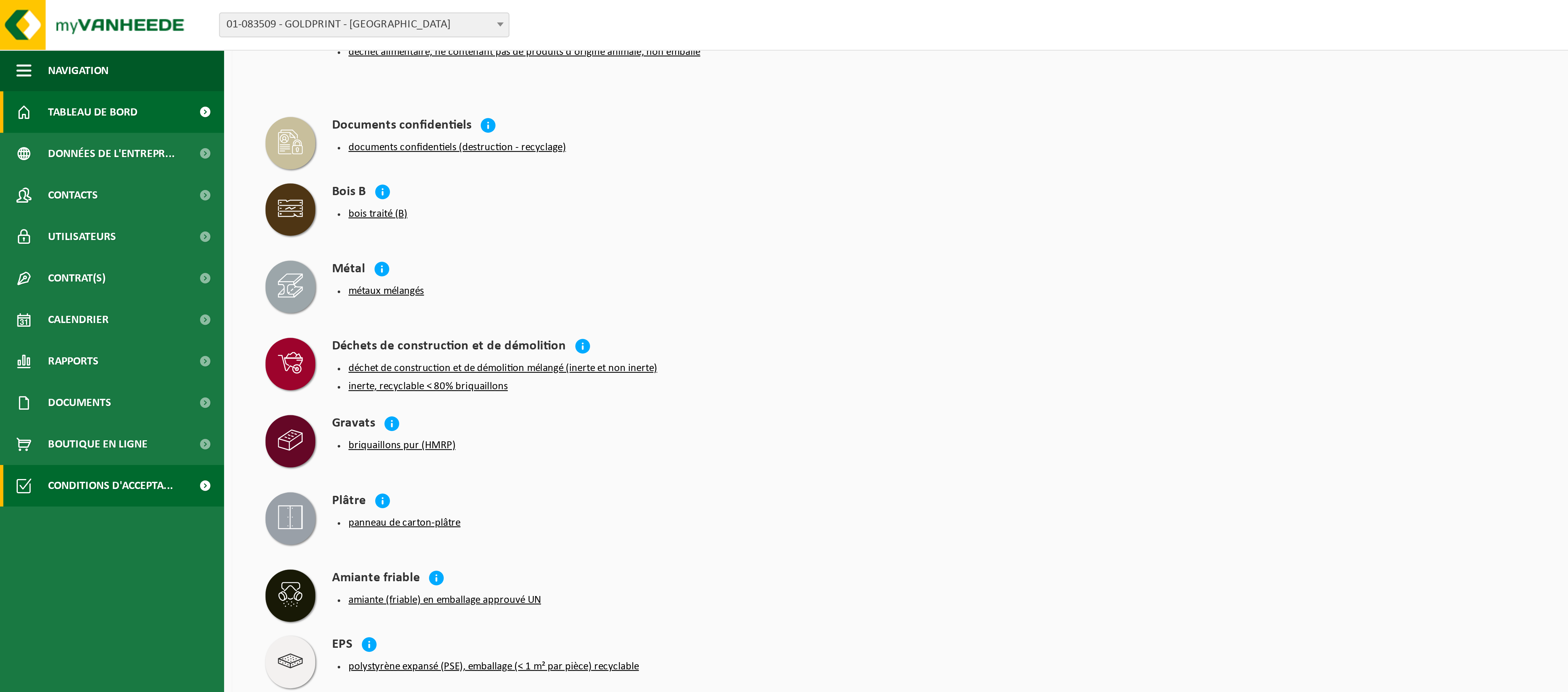
click at [56, 47] on span "Tableau de bord" at bounding box center [38, 46] width 37 height 17
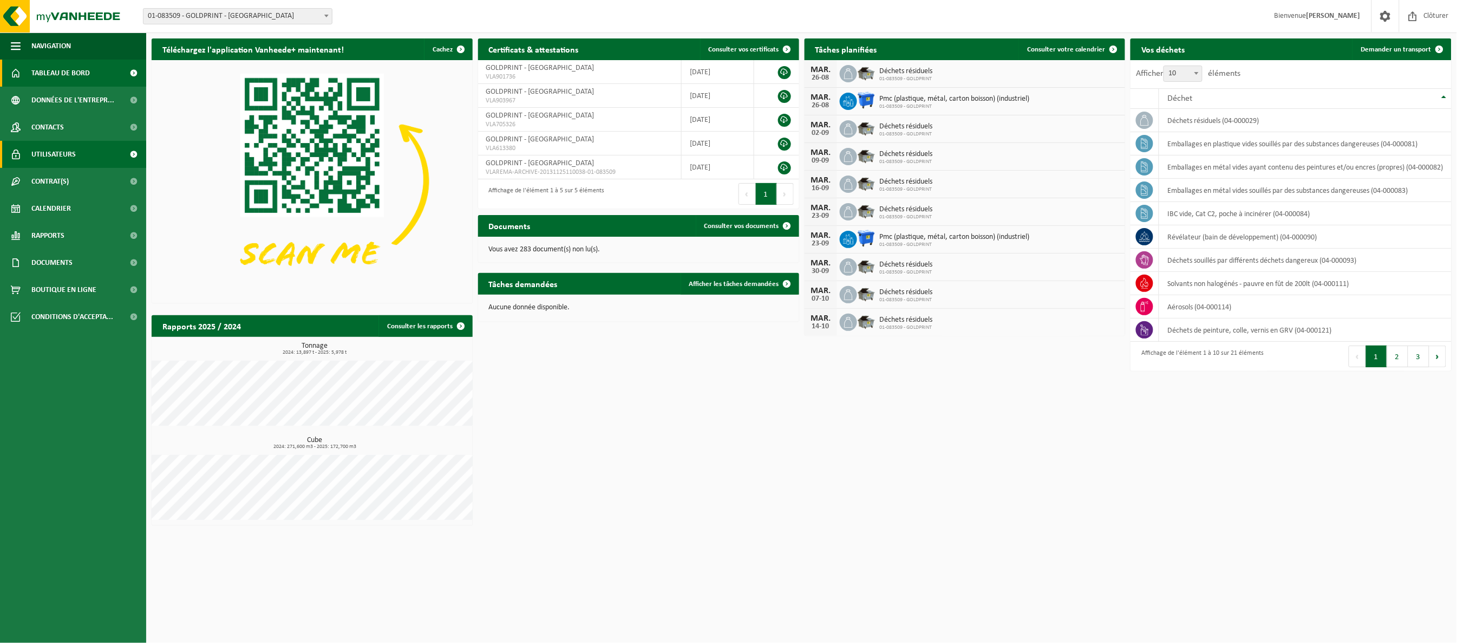
click at [66, 154] on span "Utilisateurs" at bounding box center [53, 154] width 44 height 27
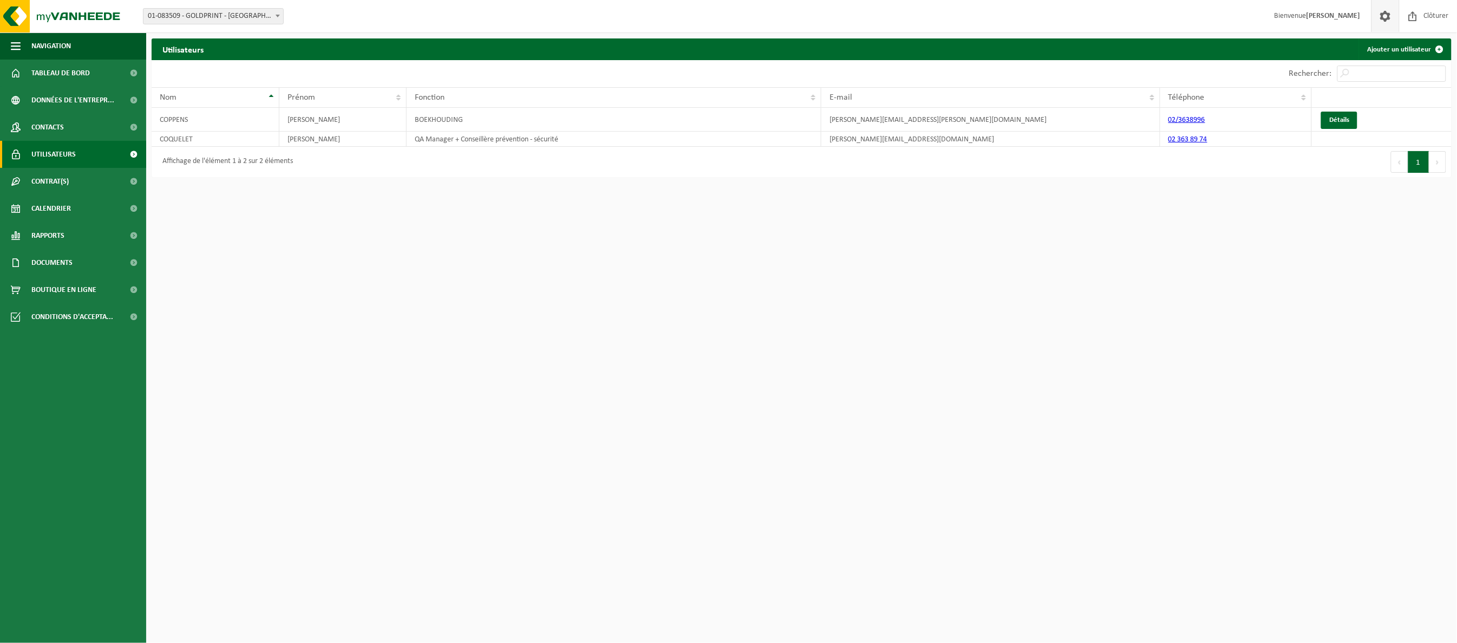
click at [1384, 14] on span at bounding box center [1385, 16] width 16 height 32
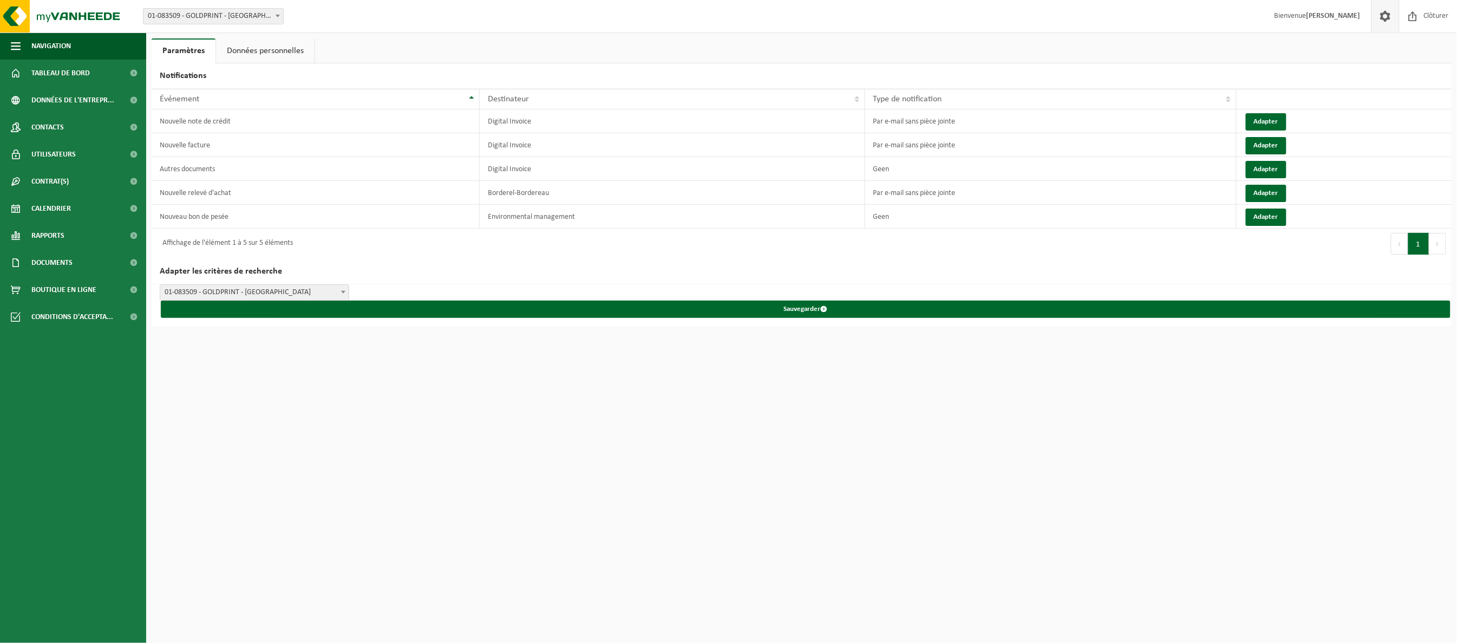
click at [276, 52] on link "Données personnelles" at bounding box center [265, 50] width 99 height 25
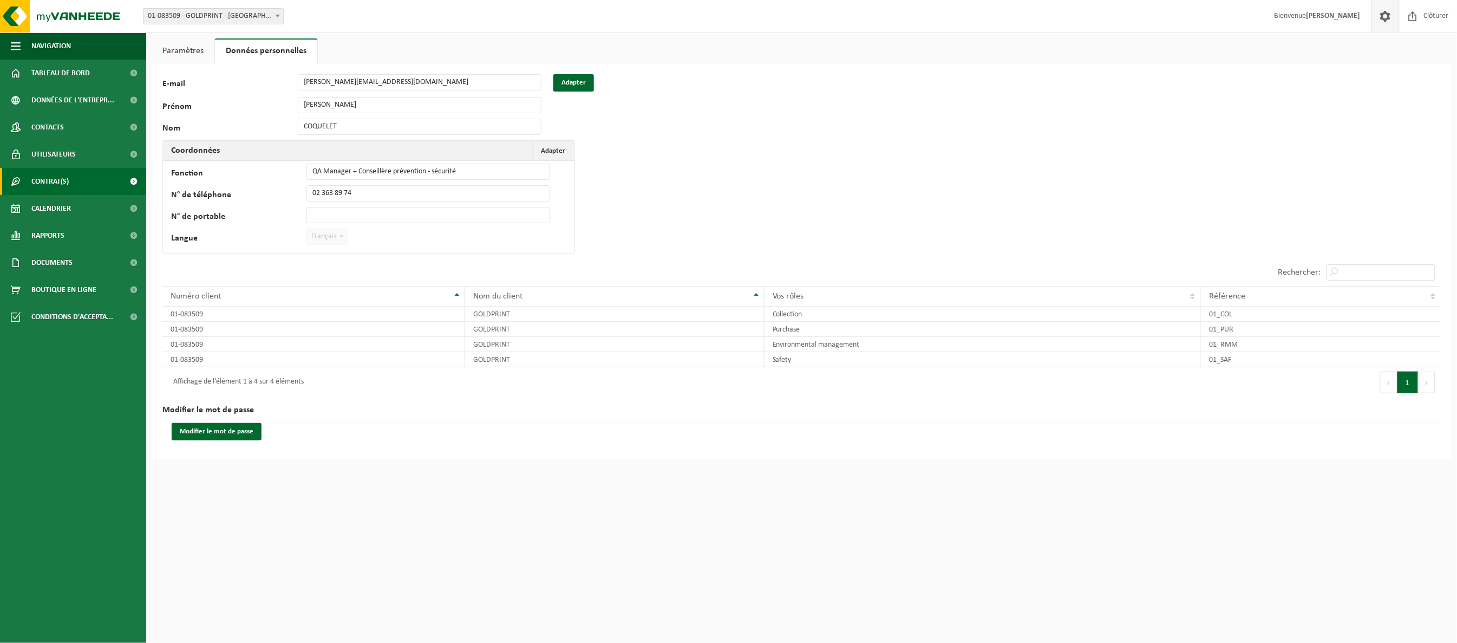
click at [63, 180] on span "Contrat(s)" at bounding box center [49, 181] width 37 height 27
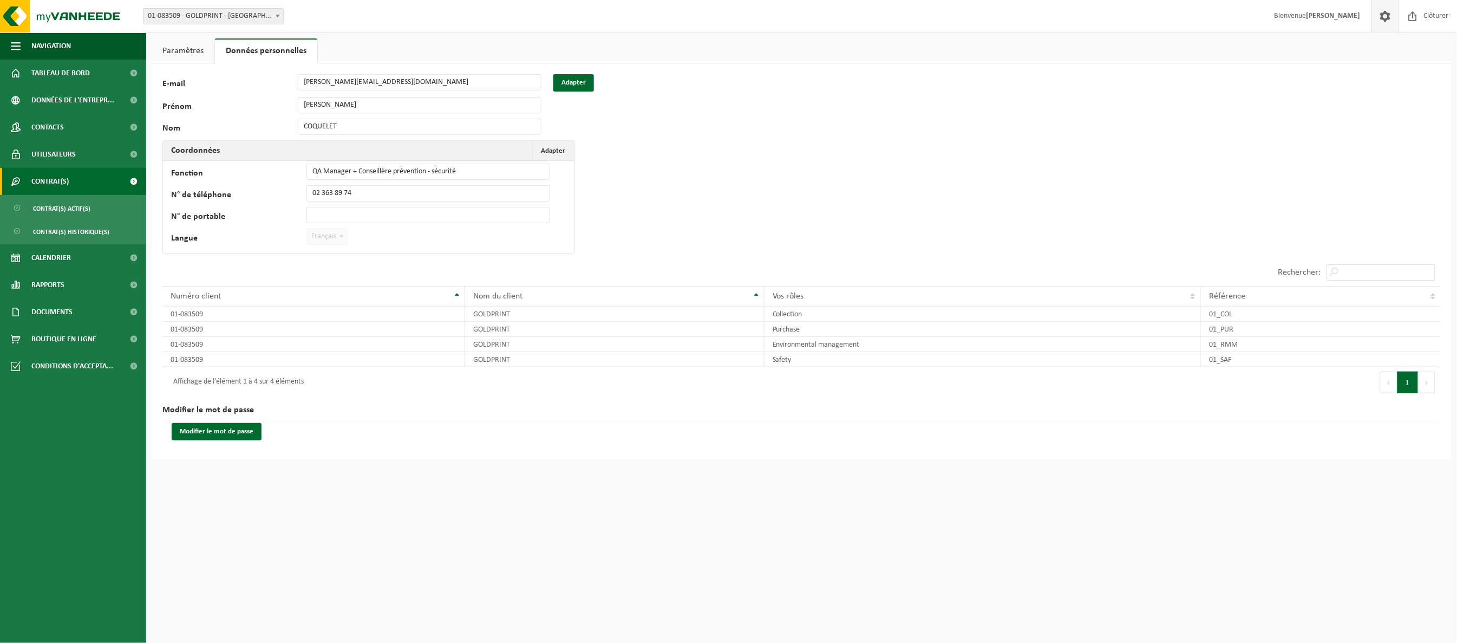
click at [39, 177] on span "Contrat(s)" at bounding box center [49, 181] width 37 height 27
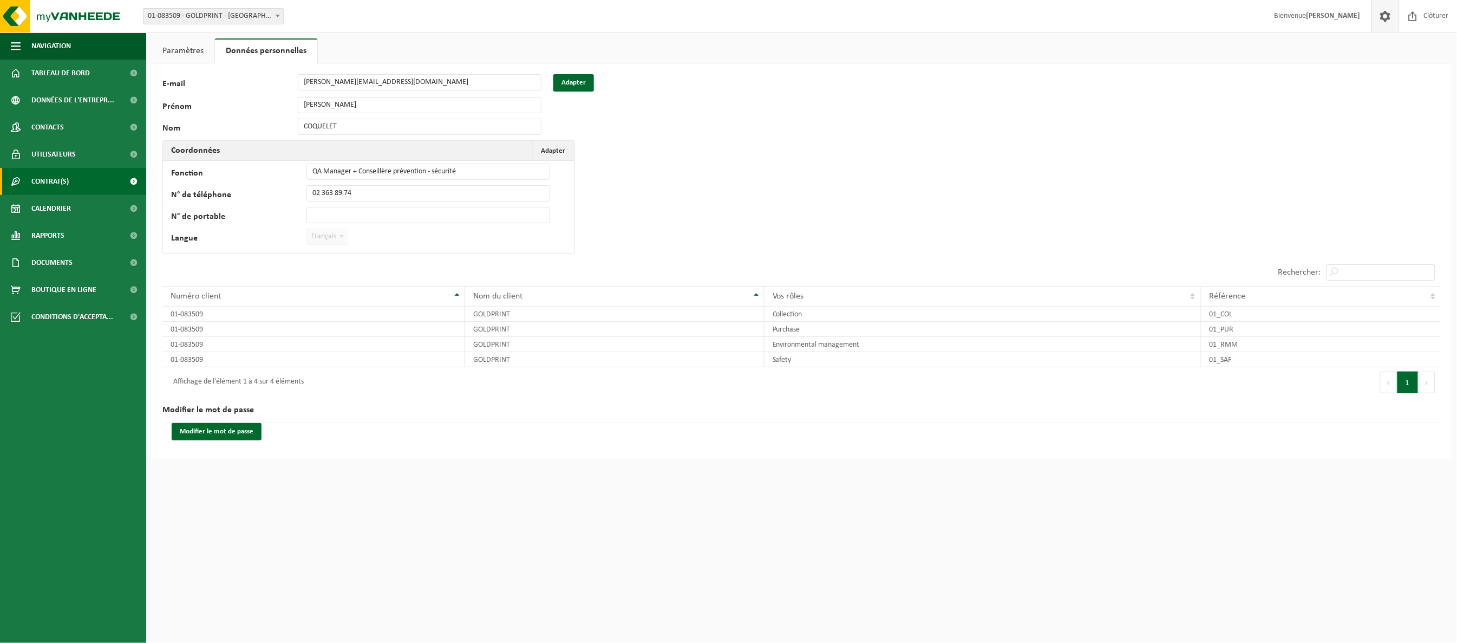
click at [39, 177] on span "Contrat(s)" at bounding box center [49, 181] width 37 height 27
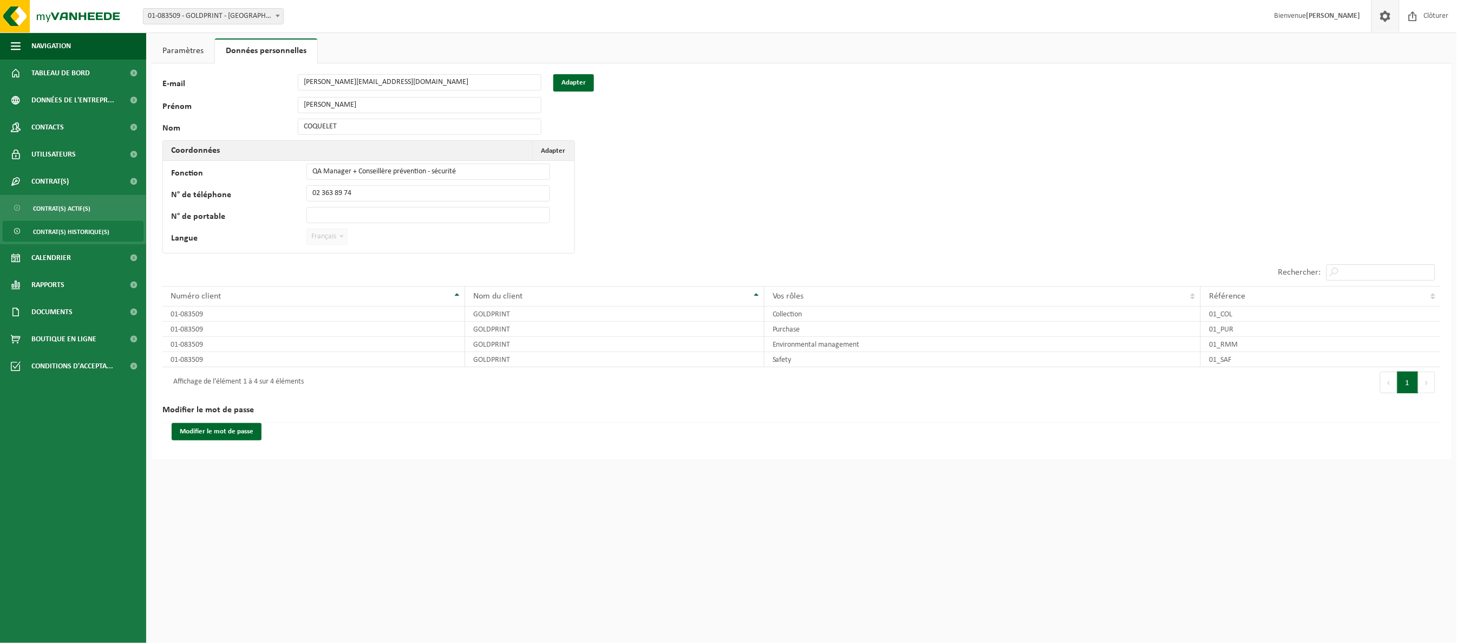
click at [58, 235] on span "Contrat(s) historique(s)" at bounding box center [71, 231] width 76 height 21
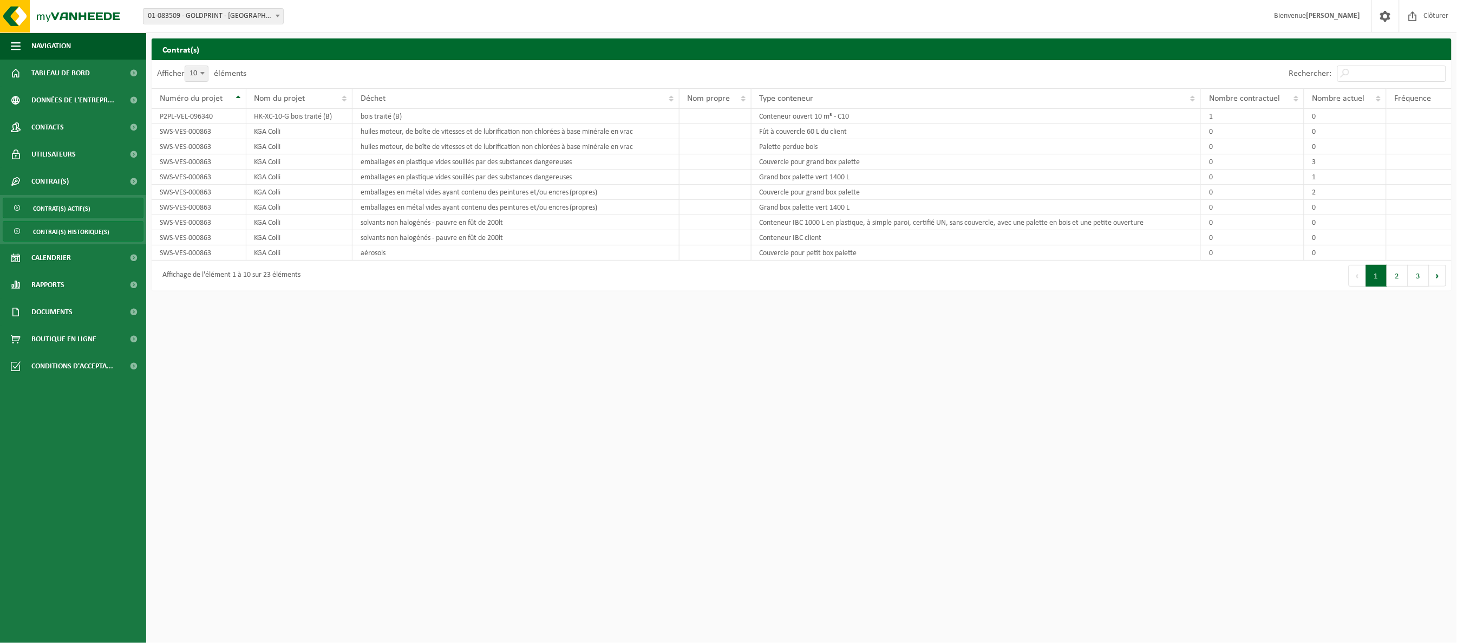
click at [63, 205] on span "Contrat(s) actif(s)" at bounding box center [61, 208] width 57 height 21
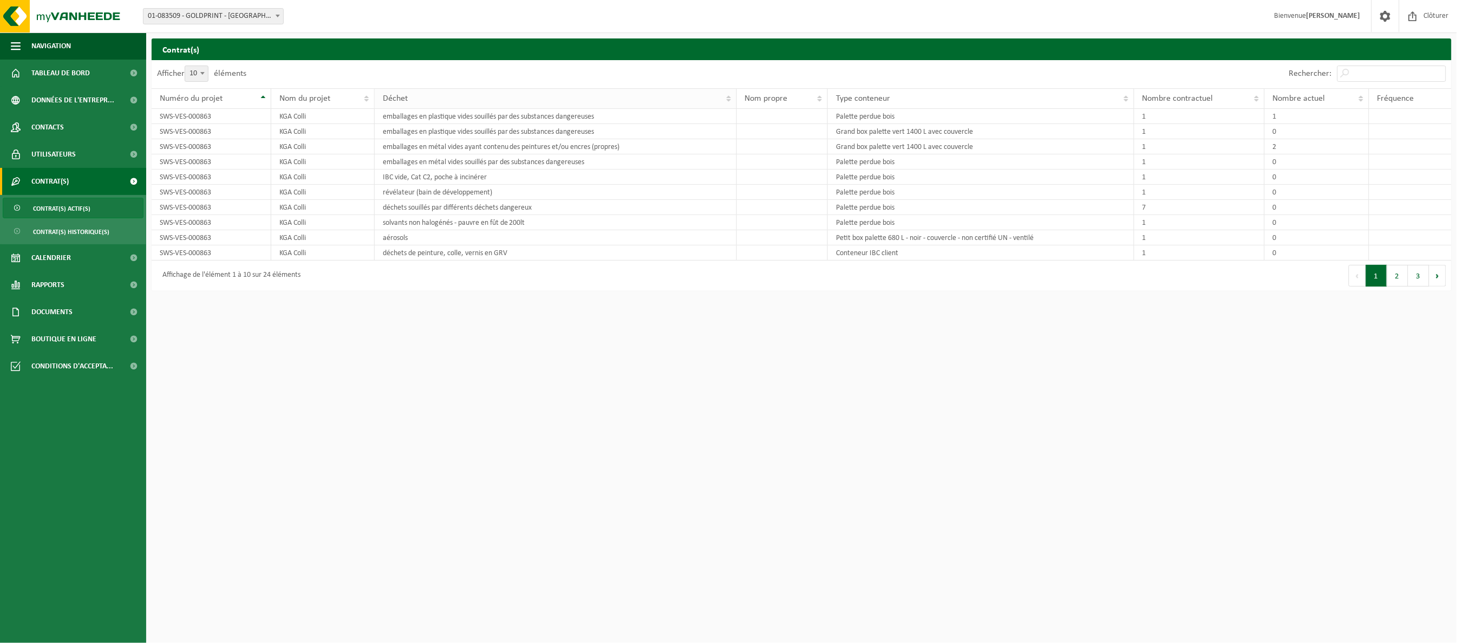
click at [728, 102] on th "Déchet" at bounding box center [556, 98] width 362 height 21
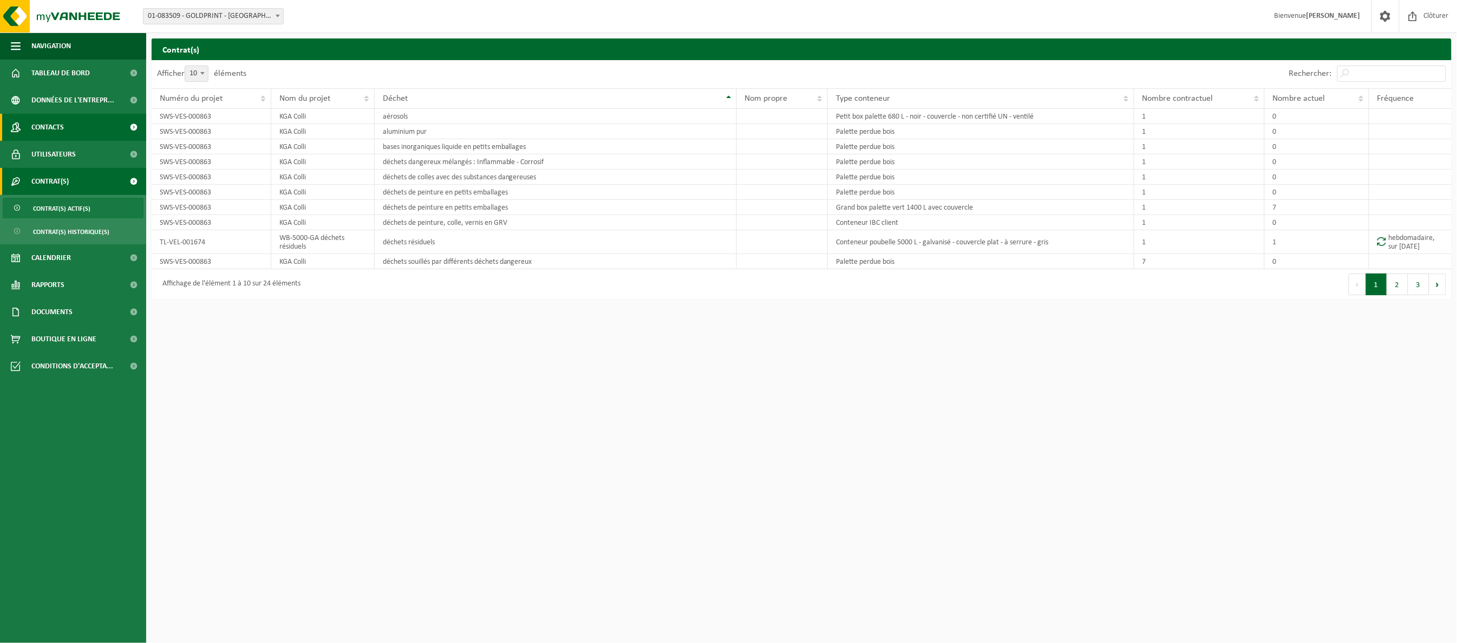
click at [67, 125] on link "Contacts" at bounding box center [73, 127] width 146 height 27
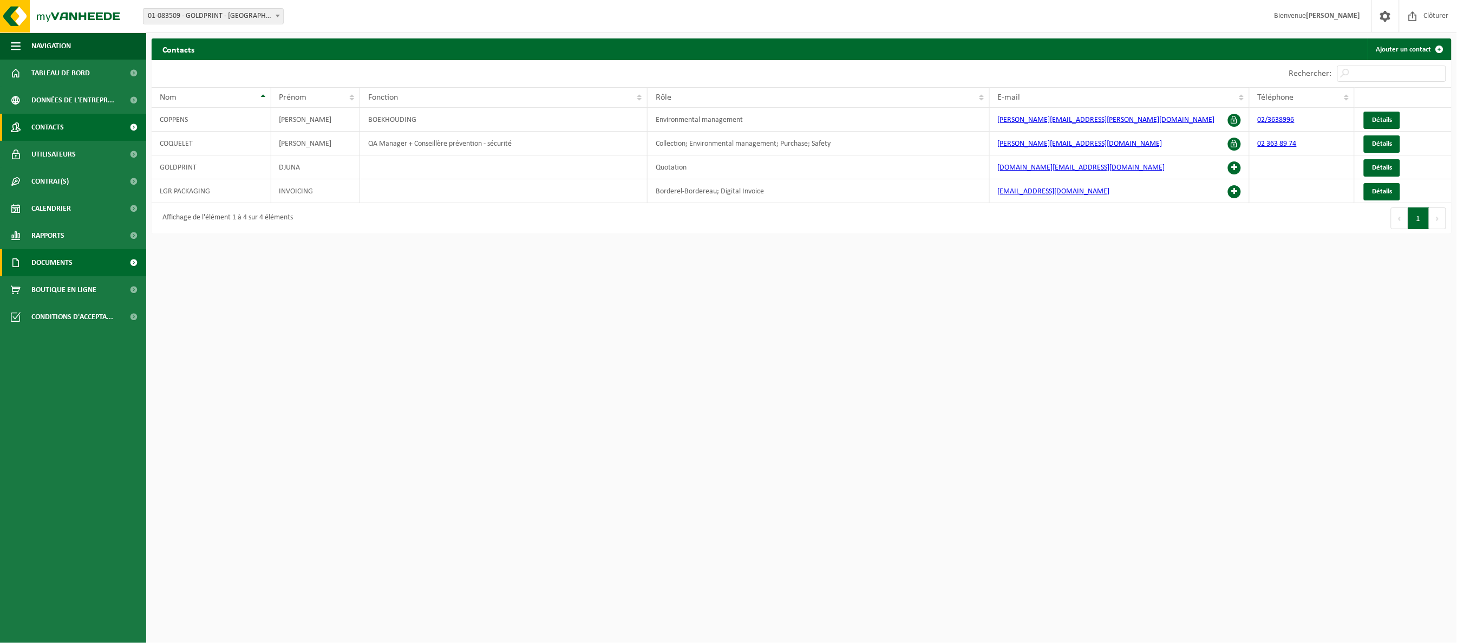
click at [58, 264] on span "Documents" at bounding box center [51, 262] width 41 height 27
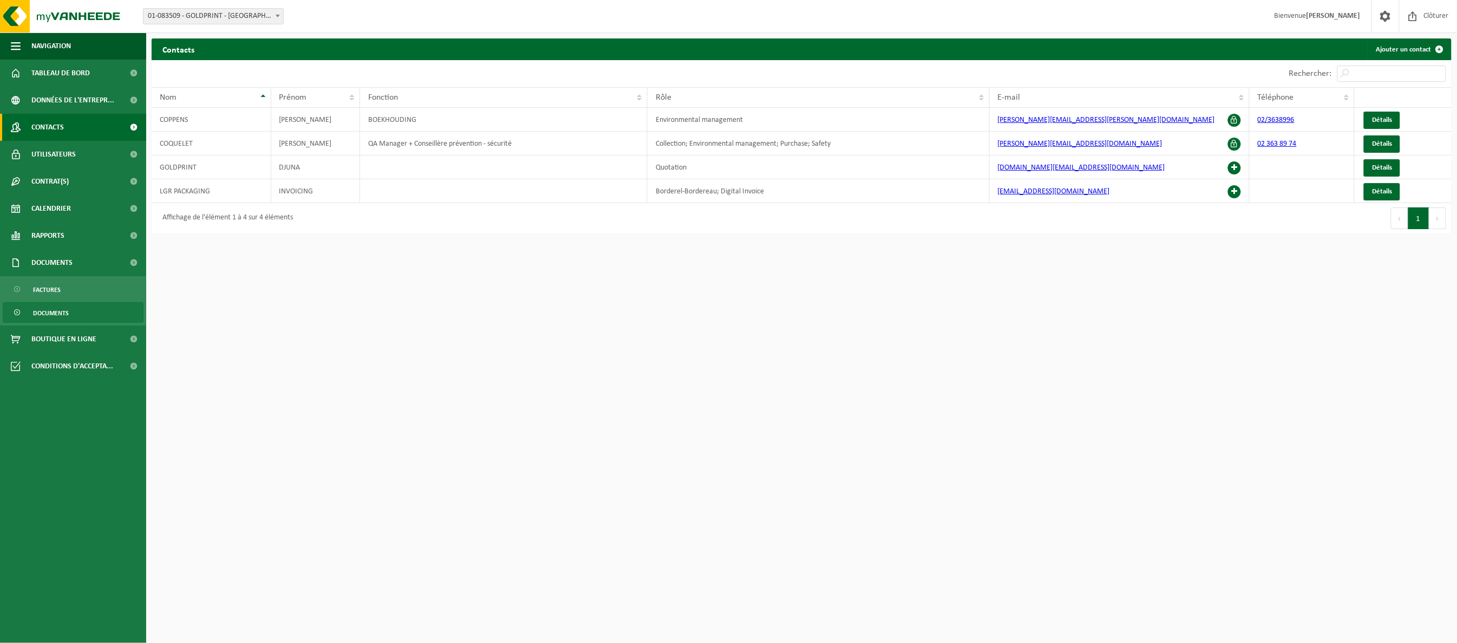
click at [55, 308] on span "Documents" at bounding box center [51, 313] width 36 height 21
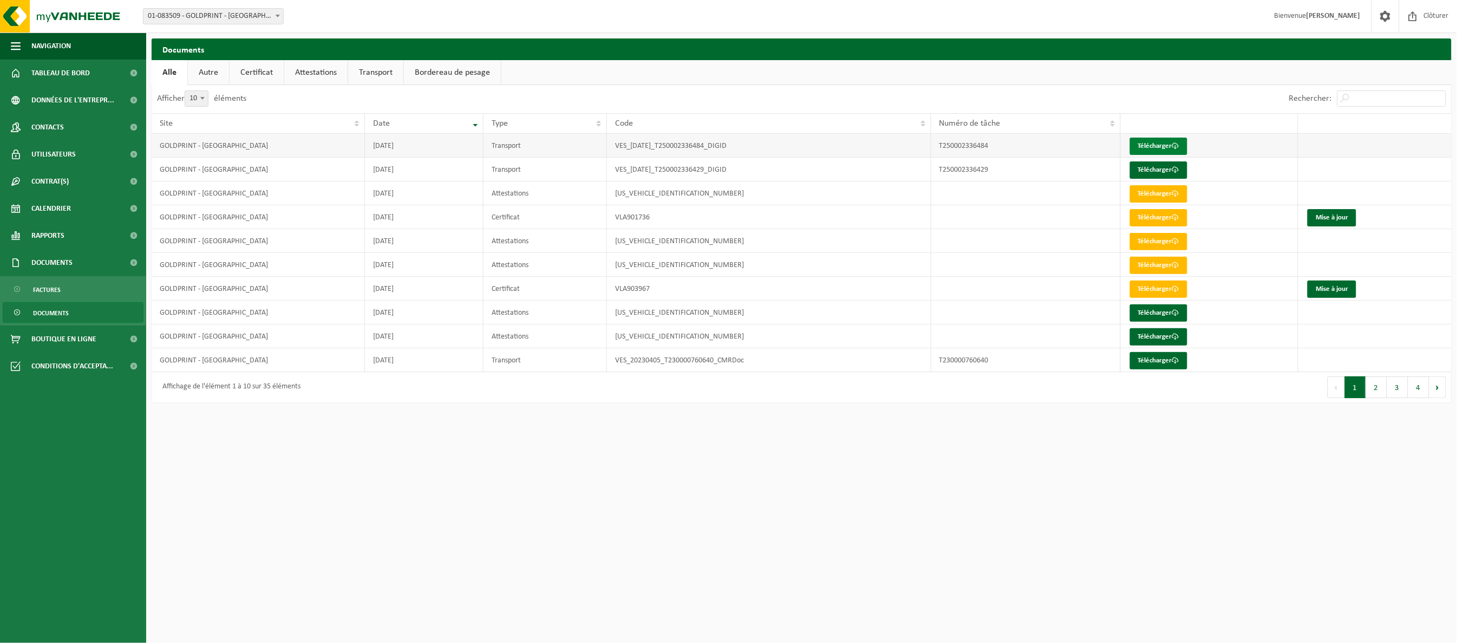
click at [1157, 141] on link "Télécharger" at bounding box center [1158, 146] width 57 height 17
click at [58, 337] on span "Boutique en ligne" at bounding box center [63, 338] width 65 height 27
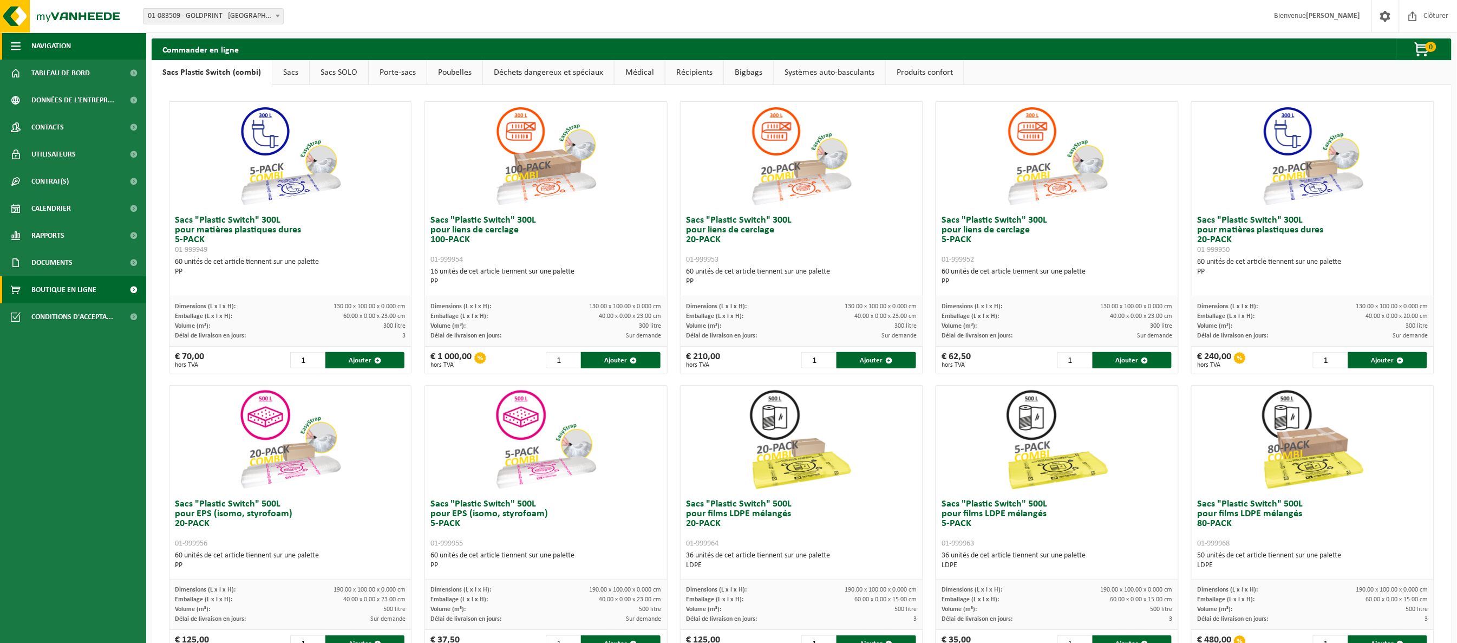
click at [12, 44] on span "button" at bounding box center [16, 45] width 10 height 27
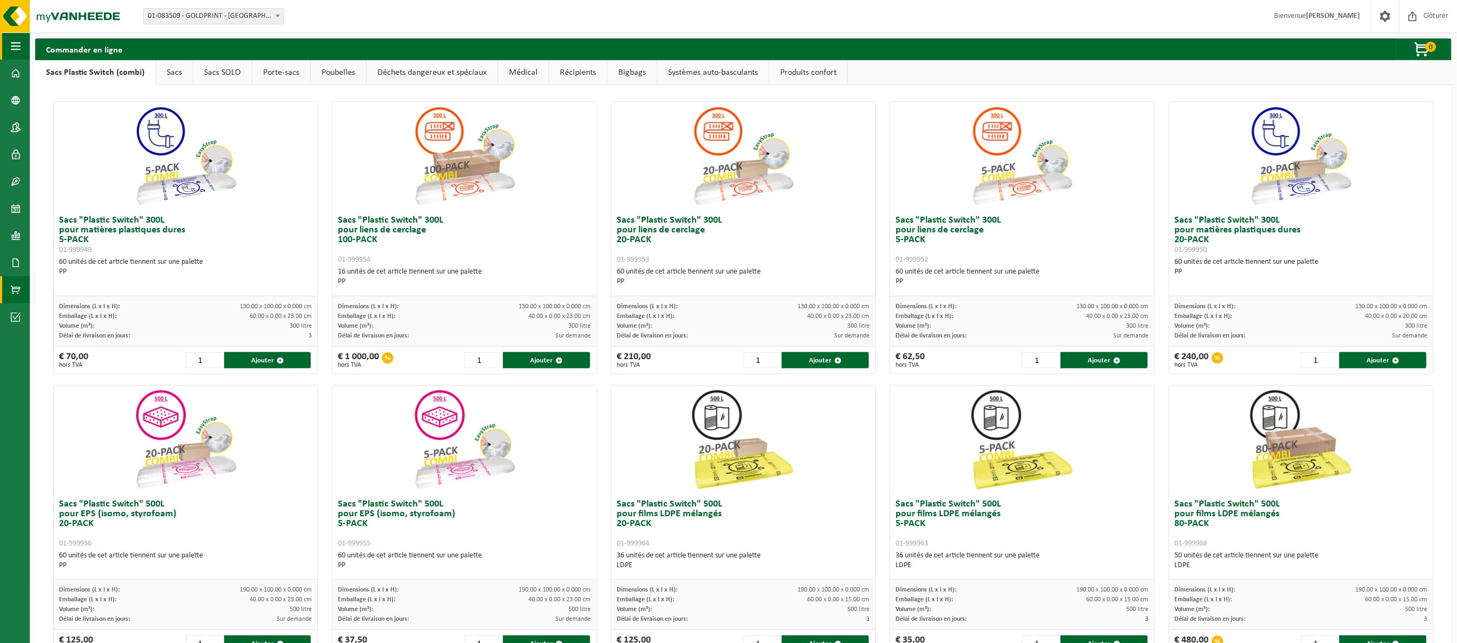
click at [12, 44] on span "button" at bounding box center [16, 45] width 10 height 27
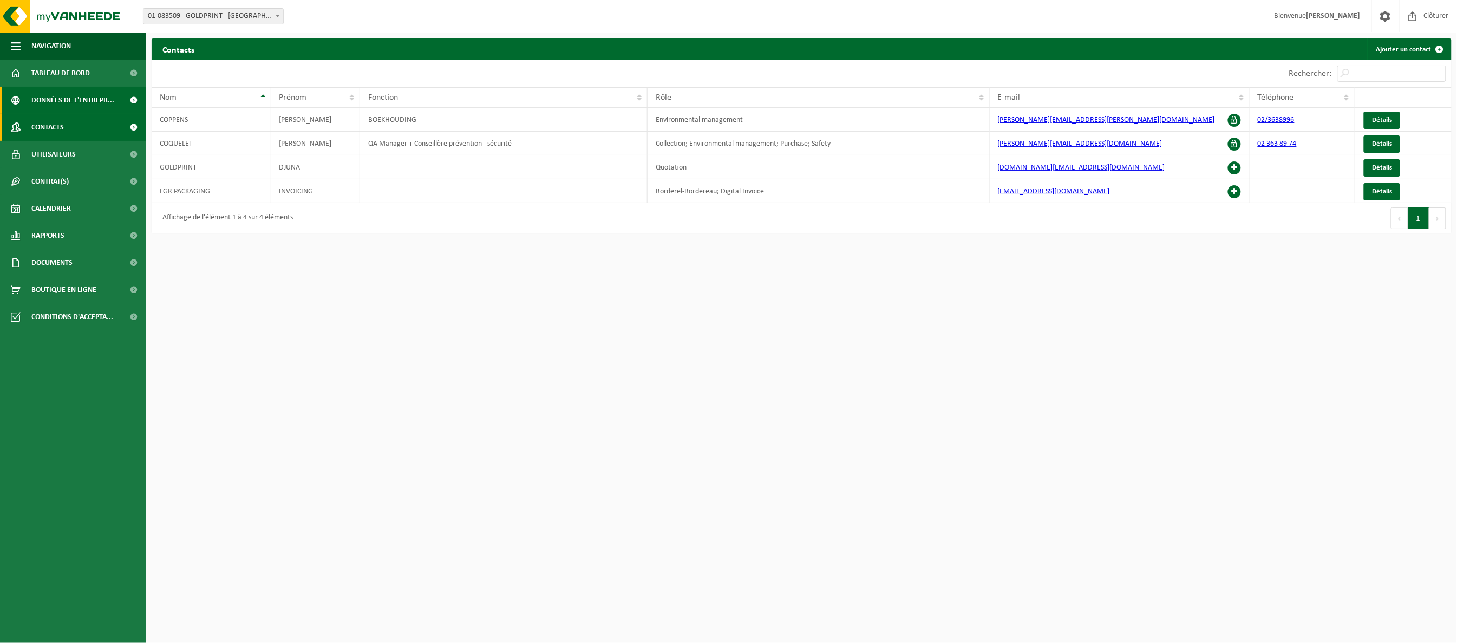
click at [62, 98] on span "Données de l'entrepr..." at bounding box center [72, 100] width 83 height 27
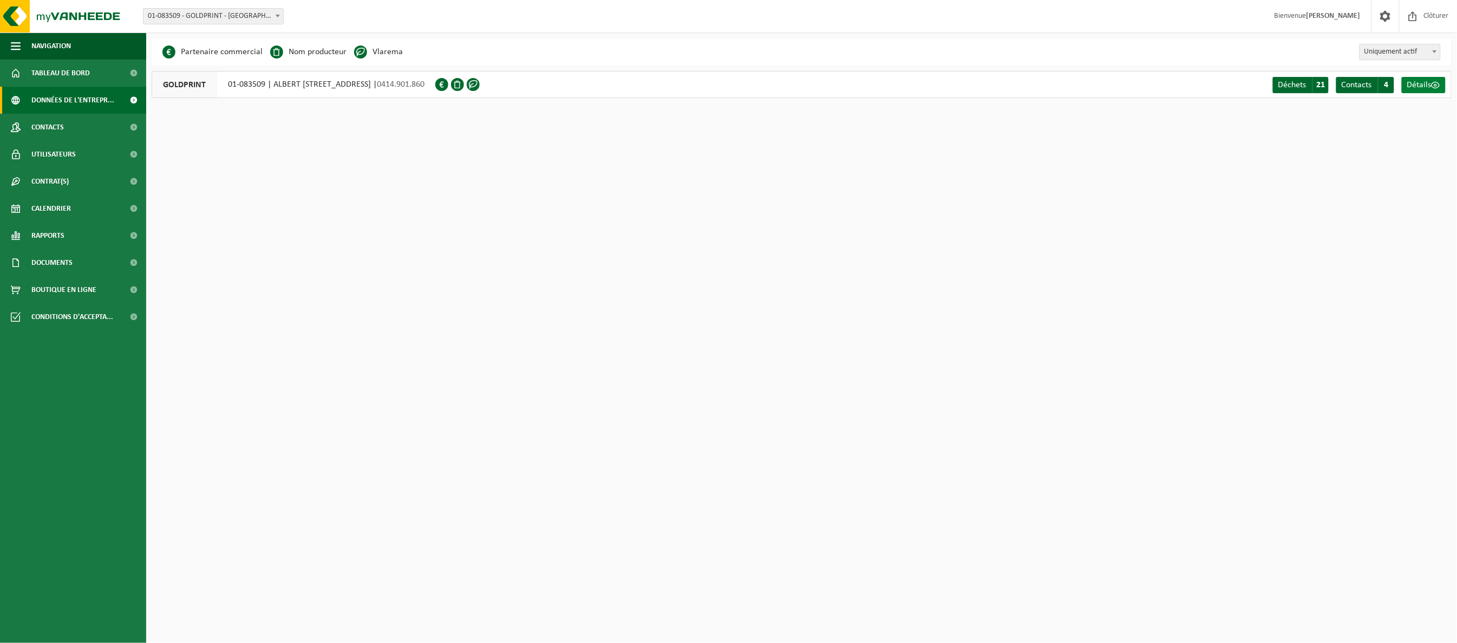
click at [1425, 89] on link "Détails" at bounding box center [1424, 85] width 44 height 16
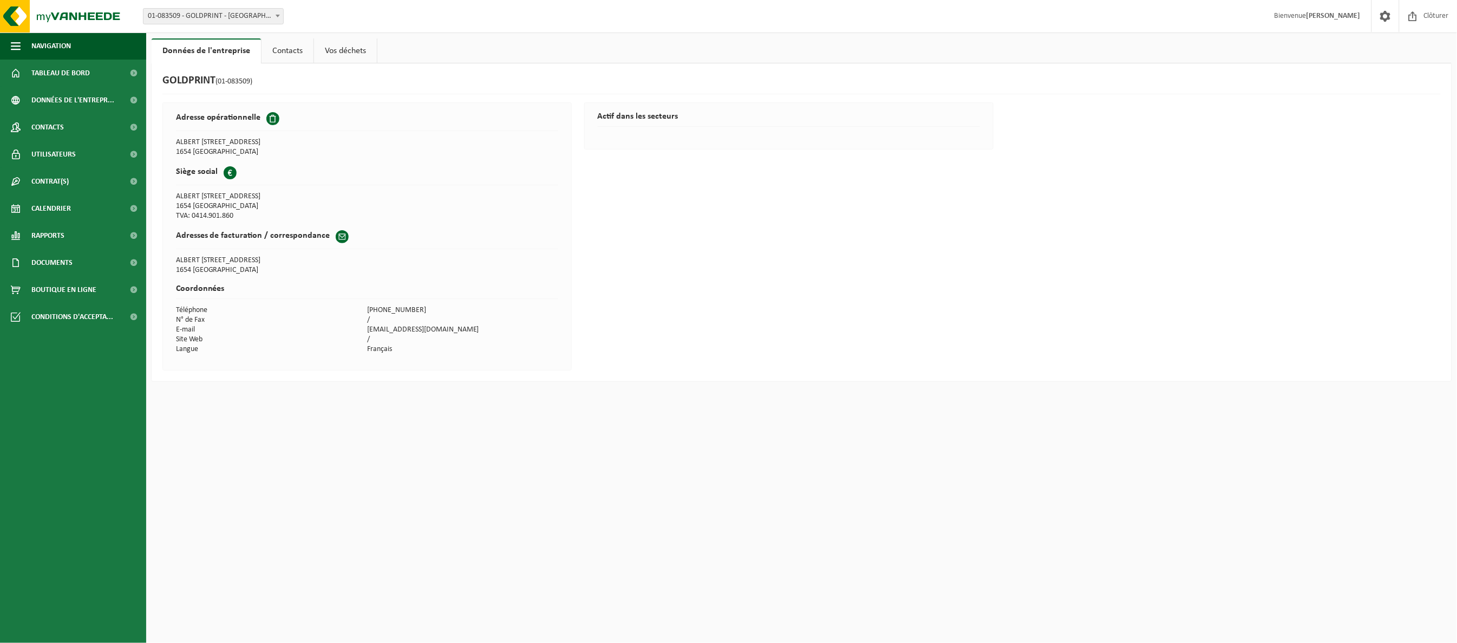
click at [437, 325] on td "[EMAIL_ADDRESS][DOMAIN_NAME]" at bounding box center [462, 330] width 191 height 10
click at [285, 49] on link "Contacts" at bounding box center [288, 50] width 52 height 25
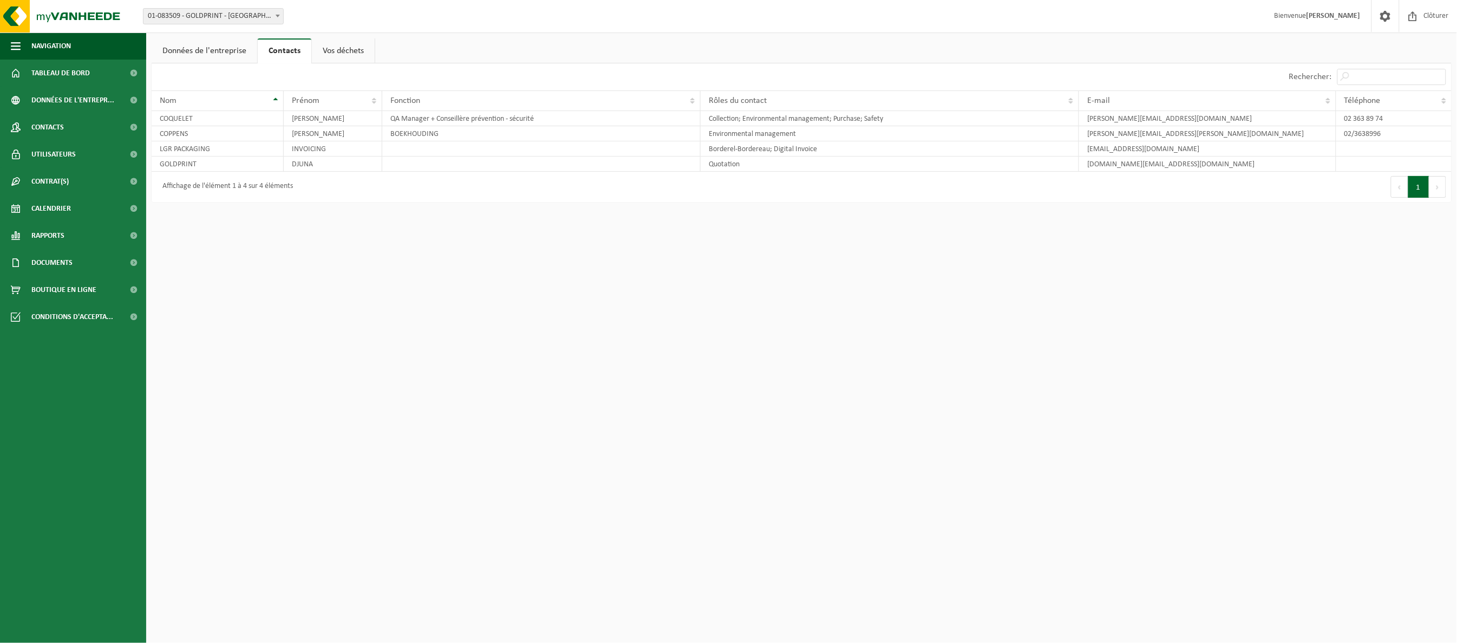
click at [338, 49] on link "Vos déchets" at bounding box center [343, 50] width 63 height 25
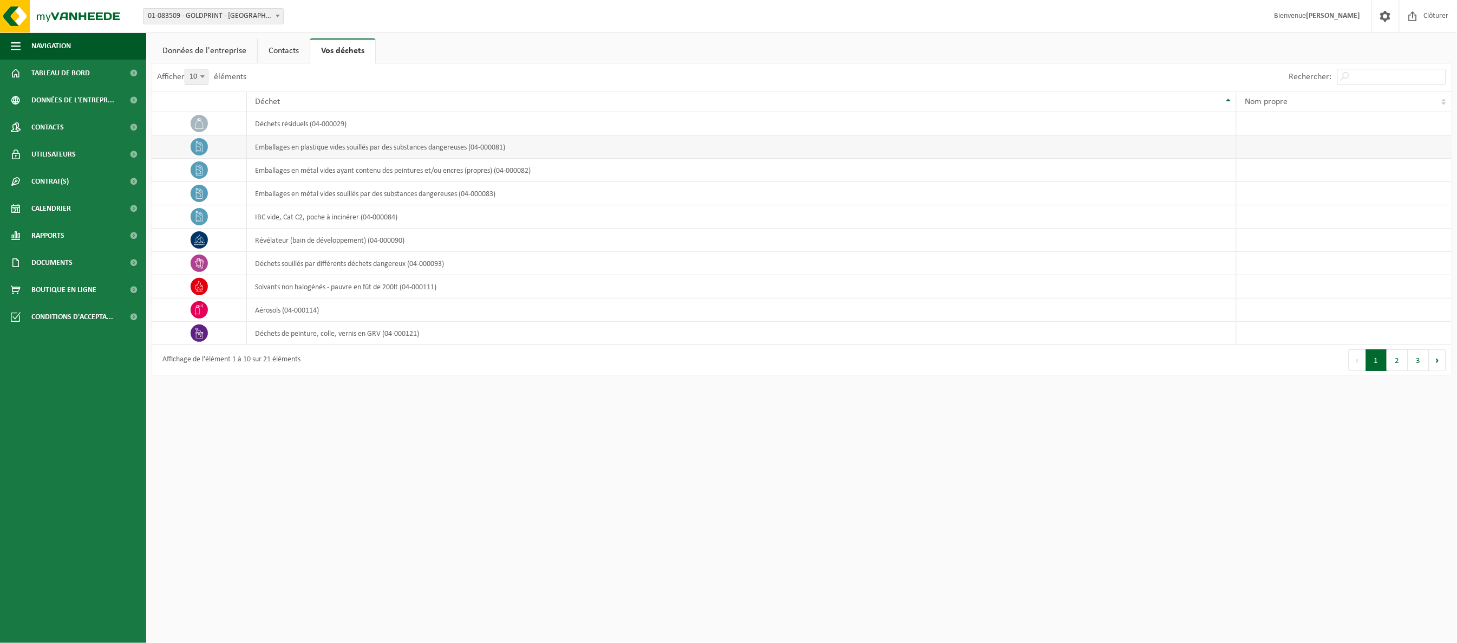
click at [199, 148] on icon at bounding box center [199, 146] width 11 height 11
click at [287, 50] on link "Contacts" at bounding box center [284, 50] width 52 height 25
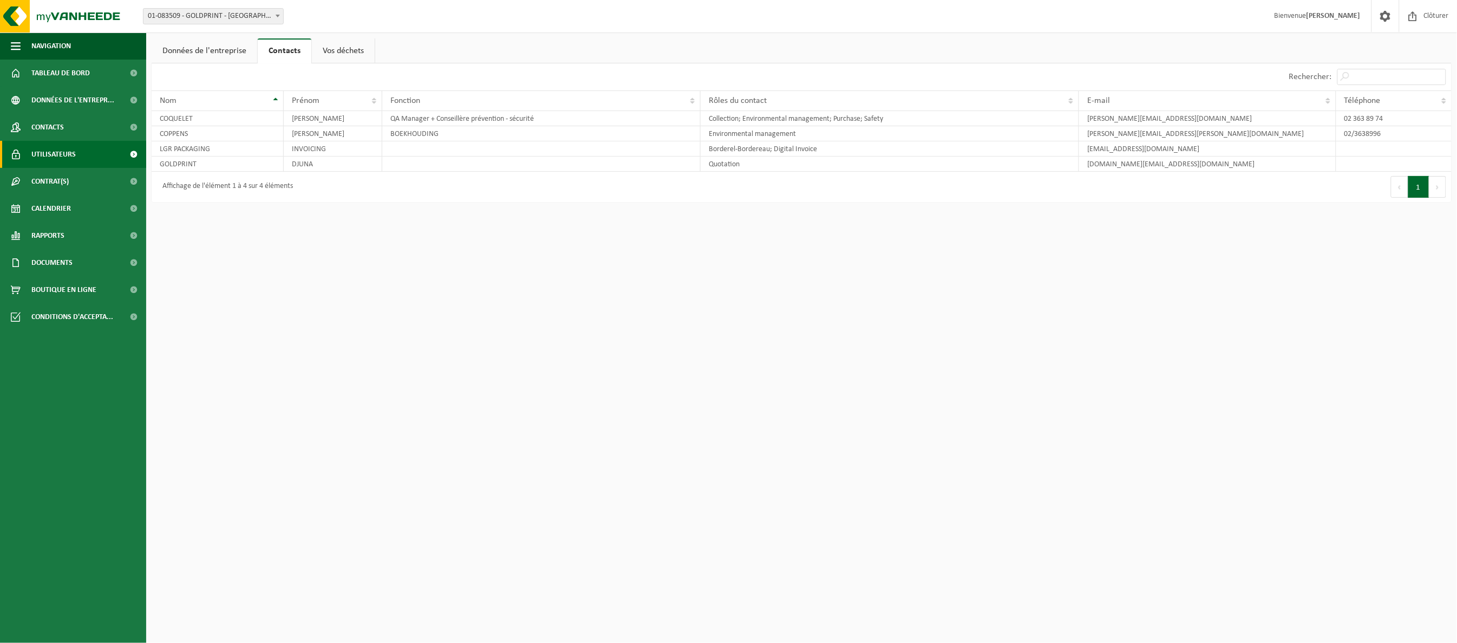
click at [70, 149] on span "Utilisateurs" at bounding box center [53, 154] width 44 height 27
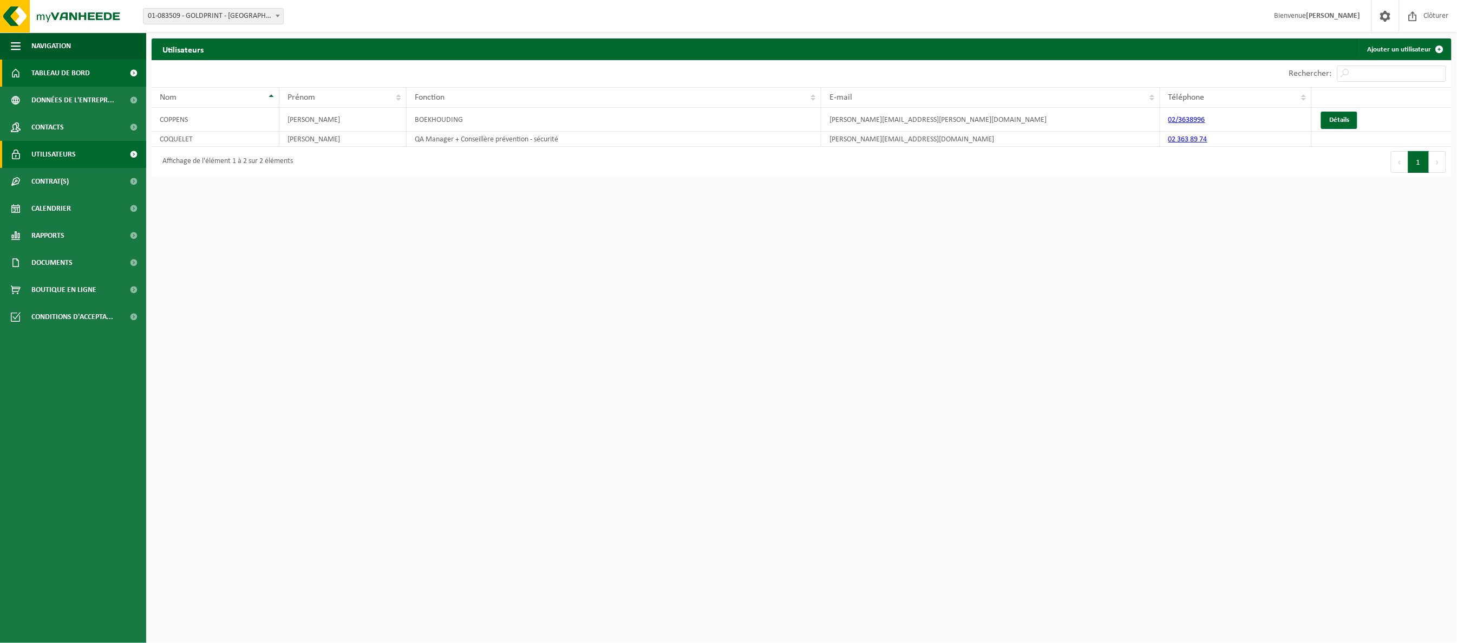
click at [66, 71] on span "Tableau de bord" at bounding box center [60, 73] width 58 height 27
